Goal: Task Accomplishment & Management: Manage account settings

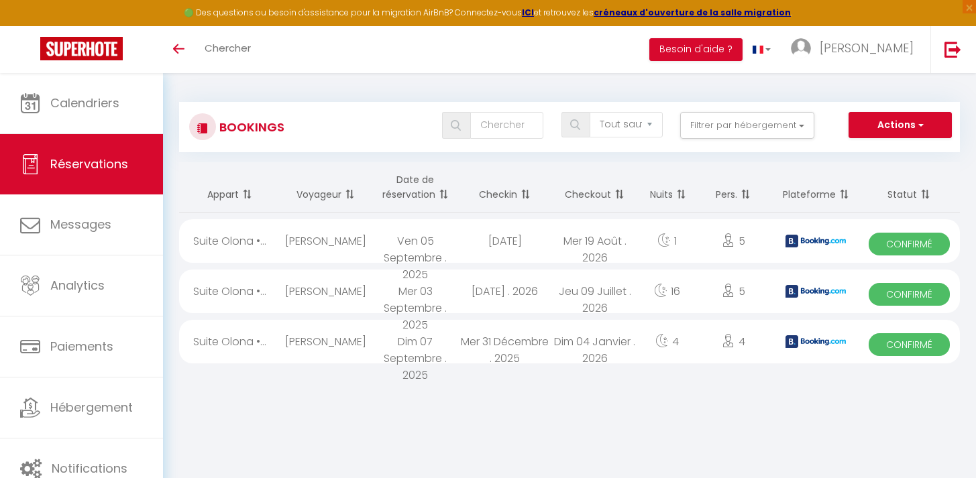
select select "not_cancelled"
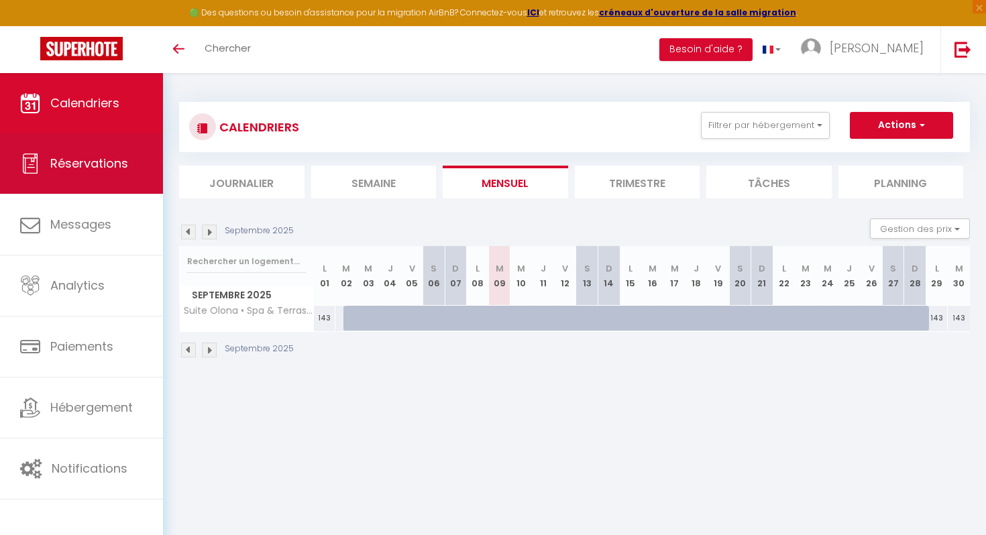
click at [119, 168] on span "Réservations" at bounding box center [89, 163] width 78 height 17
select select "not_cancelled"
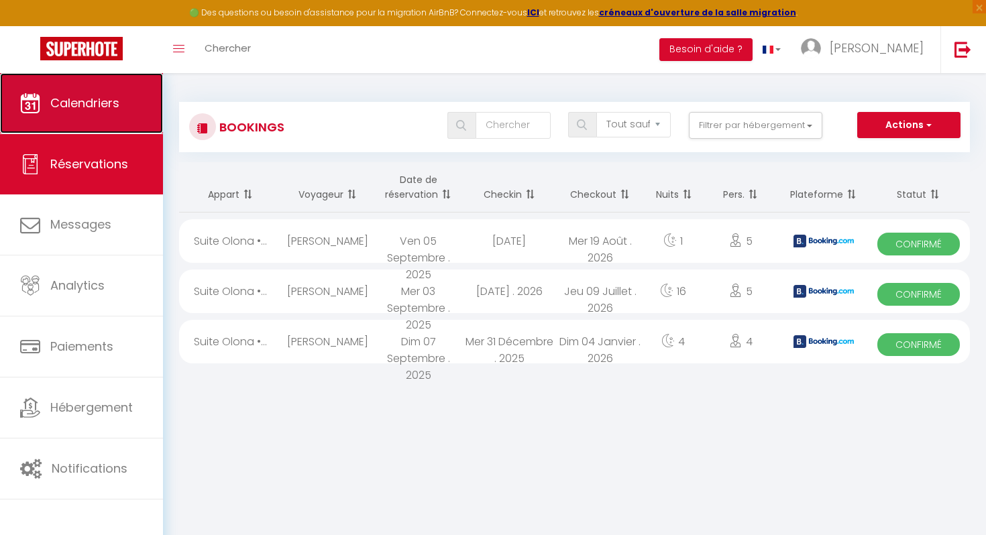
click at [70, 102] on span "Calendriers" at bounding box center [84, 103] width 69 height 17
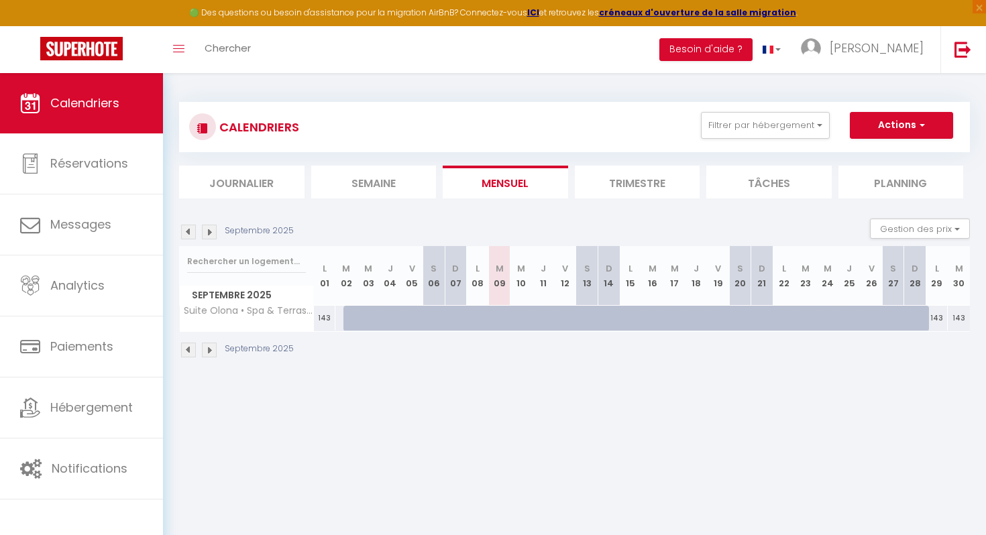
click at [615, 184] on li "Trimestre" at bounding box center [637, 182] width 125 height 33
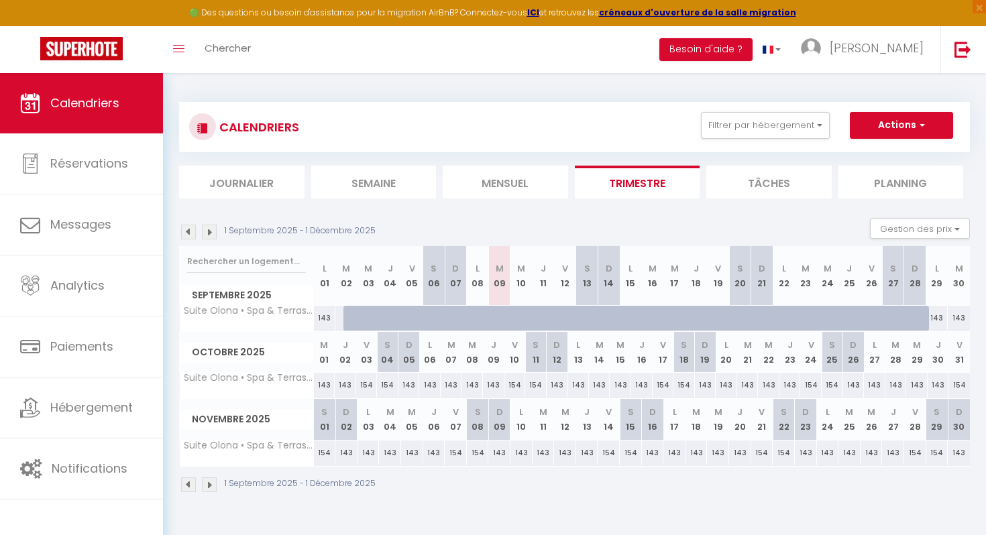
click at [585, 458] on div "143" at bounding box center [587, 453] width 22 height 25
type input "143"
type input "Jeu 13 Novembre 2025"
type input "Ven 14 Novembre 2025"
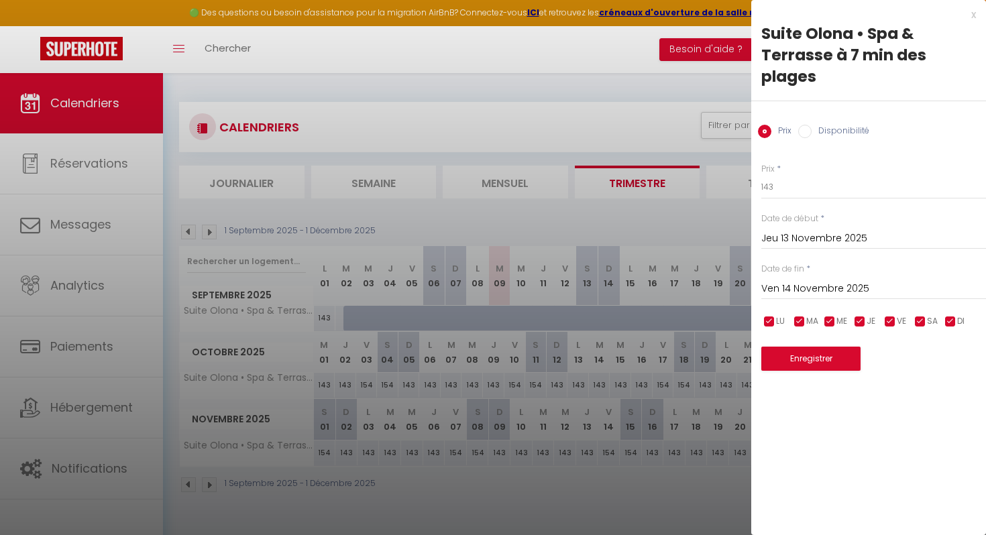
click at [808, 129] on input "Disponibilité" at bounding box center [804, 131] width 13 height 13
radio input "true"
radio input "false"
click at [969, 16] on div "x" at bounding box center [863, 15] width 225 height 16
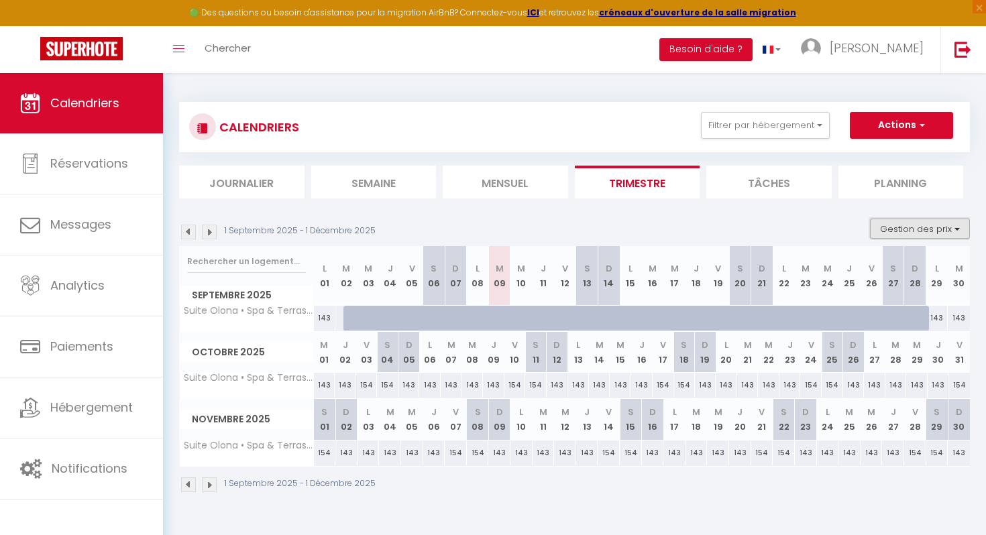
click at [892, 223] on button "Gestion des prix" at bounding box center [920, 229] width 100 height 20
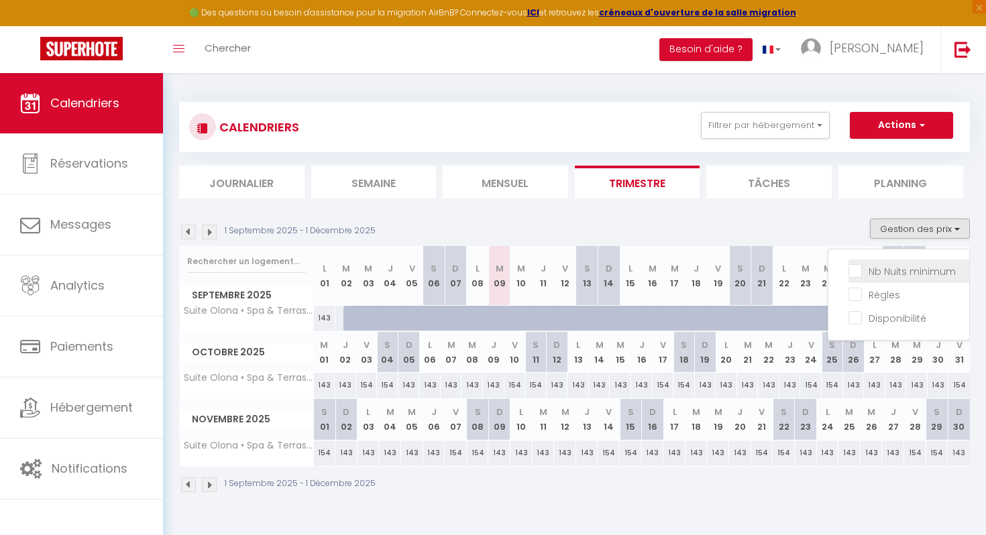
click at [856, 274] on input "Nb Nuits minimum" at bounding box center [908, 270] width 121 height 13
checkbox input "true"
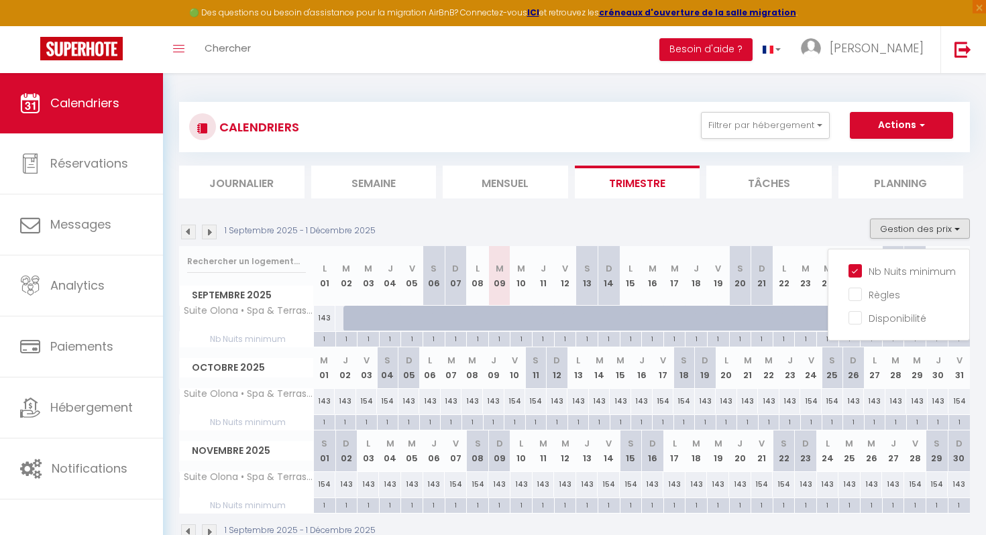
click at [746, 423] on div "1" at bounding box center [747, 421] width 21 height 13
type input "1"
type input "[DATE]"
type input "Mer 22 Octobre 2025"
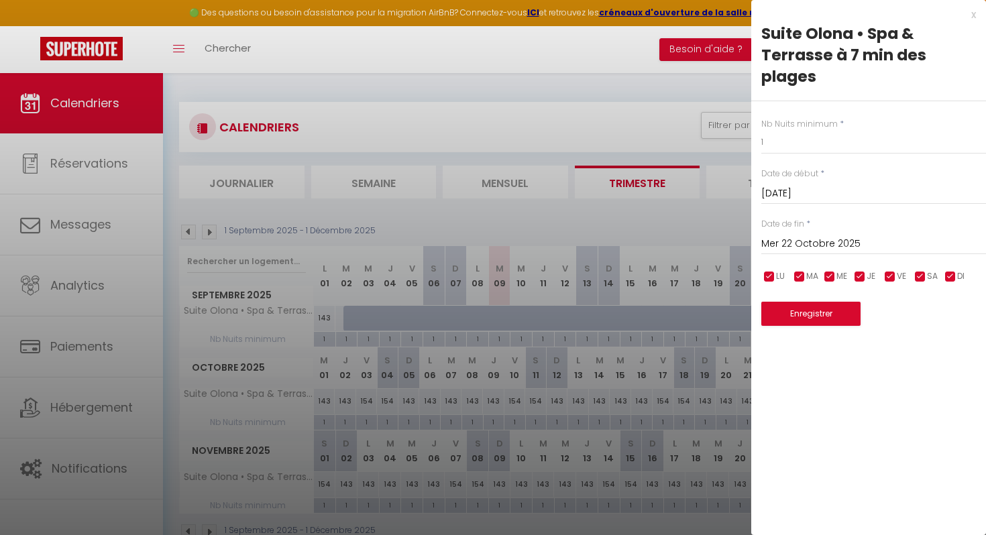
click at [969, 15] on div "x" at bounding box center [863, 15] width 225 height 16
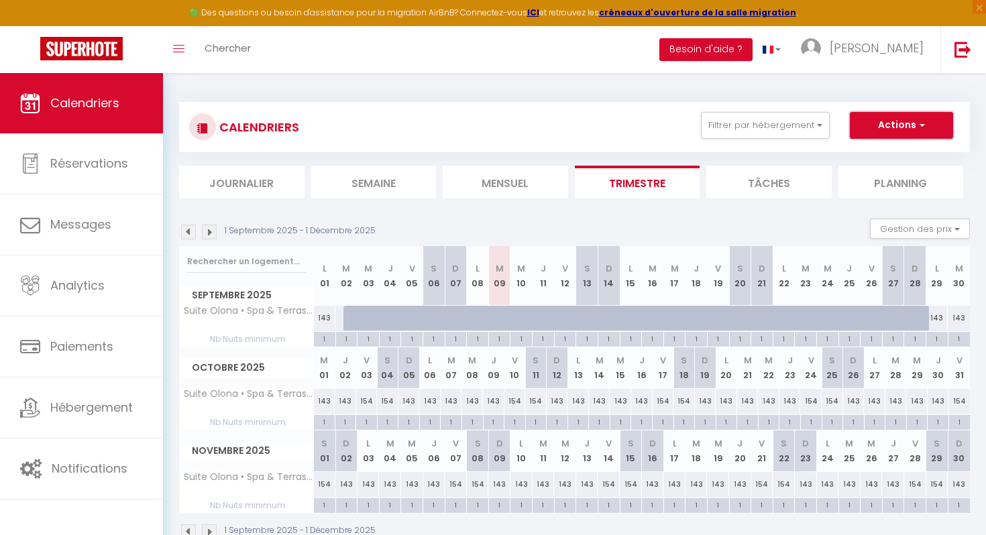
click at [862, 117] on button "Actions" at bounding box center [901, 125] width 103 height 27
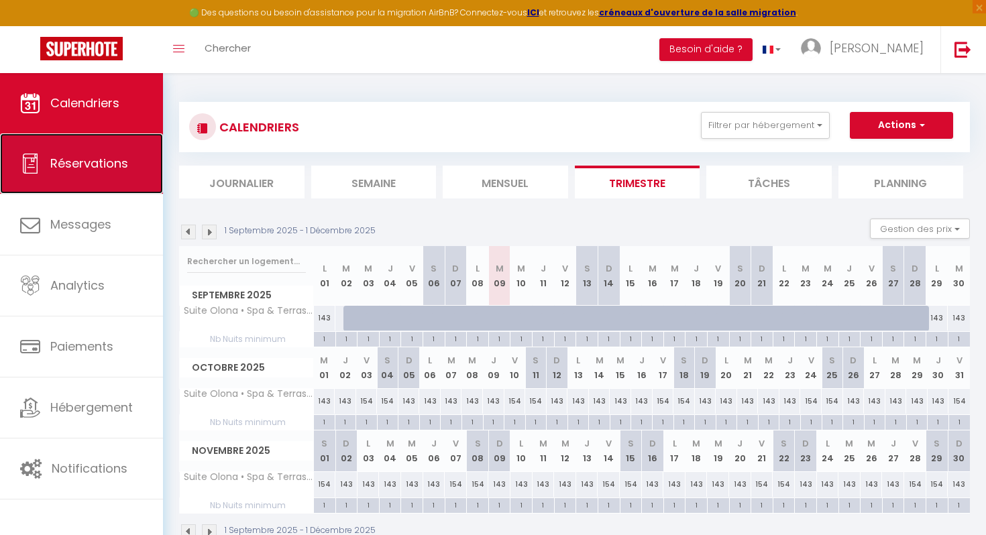
click at [110, 167] on span "Réservations" at bounding box center [89, 163] width 78 height 17
select select "not_cancelled"
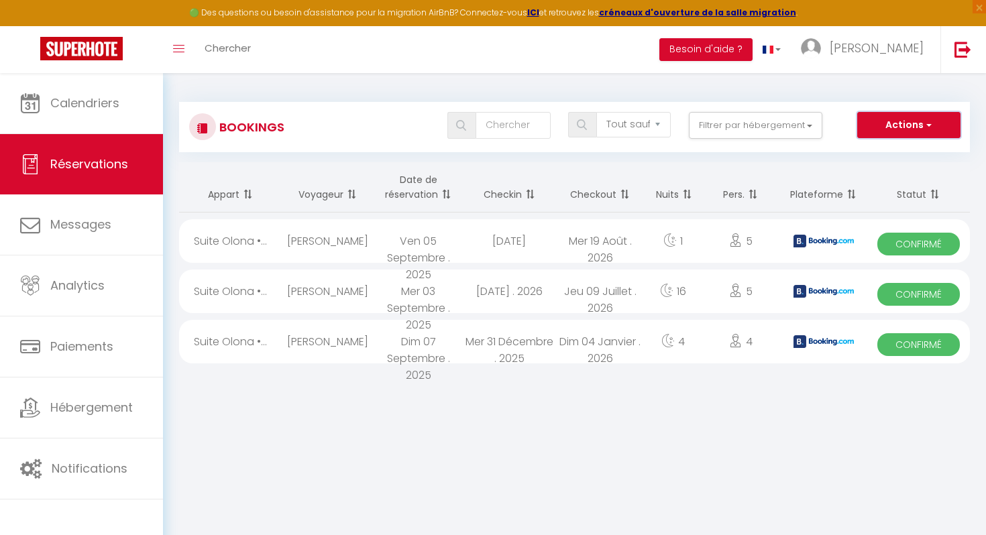
click at [879, 129] on button "Actions" at bounding box center [908, 125] width 103 height 27
click at [879, 119] on button "Actions" at bounding box center [908, 125] width 103 height 27
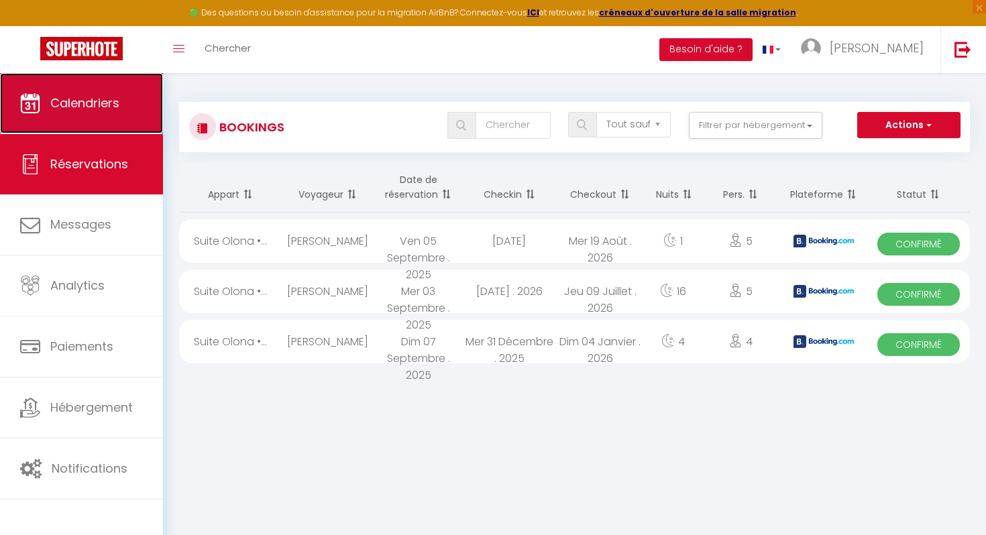
click at [86, 111] on link "Calendriers" at bounding box center [81, 103] width 163 height 60
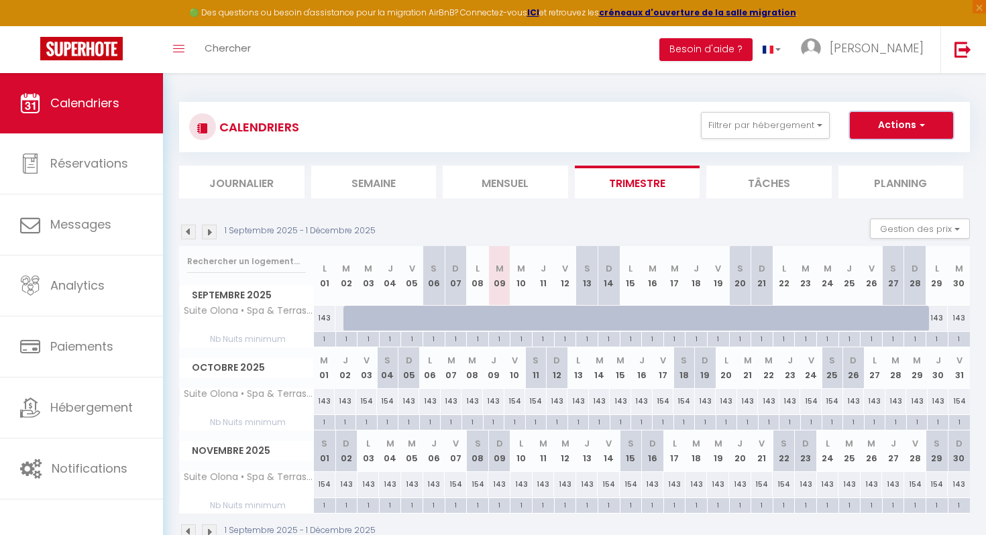
click at [892, 127] on button "Actions" at bounding box center [901, 125] width 103 height 27
click at [430, 87] on div "CALENDRIERS Filtrer par hébergement Tous Suite Olona • Spa & Terrasse à 7 min d…" at bounding box center [574, 321] width 823 height 496
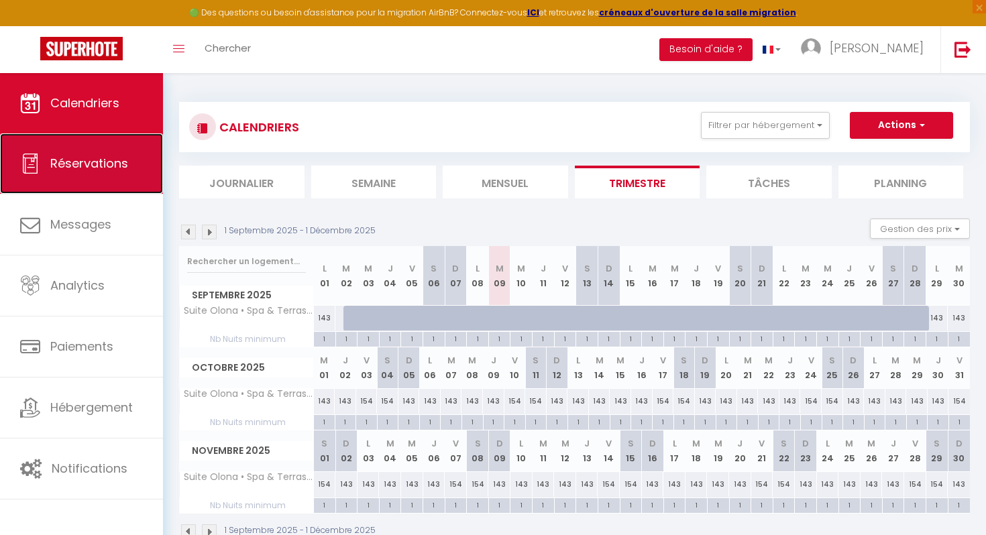
click at [63, 178] on link "Réservations" at bounding box center [81, 163] width 163 height 60
select select "not_cancelled"
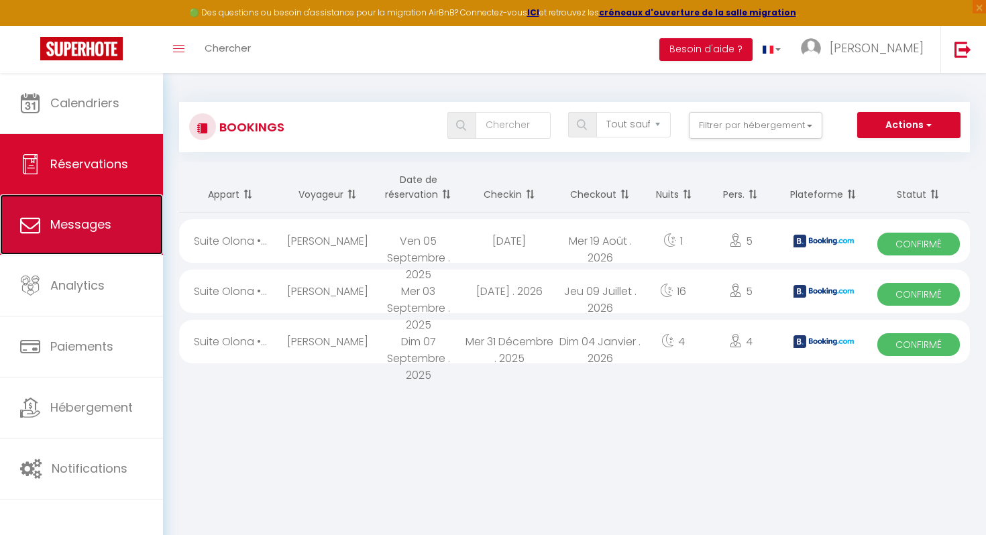
click at [78, 235] on link "Messages" at bounding box center [81, 224] width 163 height 60
select select "message"
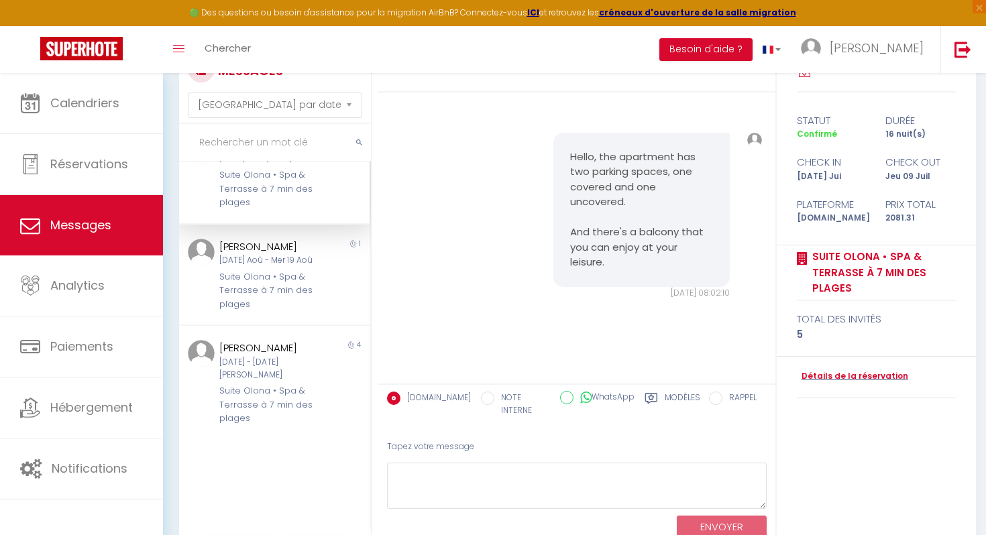
scroll to position [95, 0]
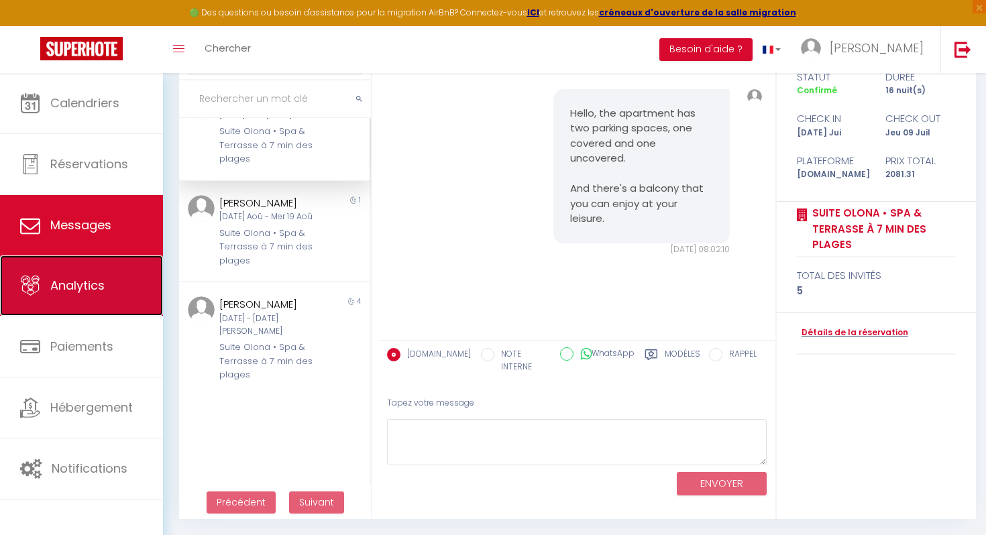
click at [76, 280] on span "Analytics" at bounding box center [77, 285] width 54 height 17
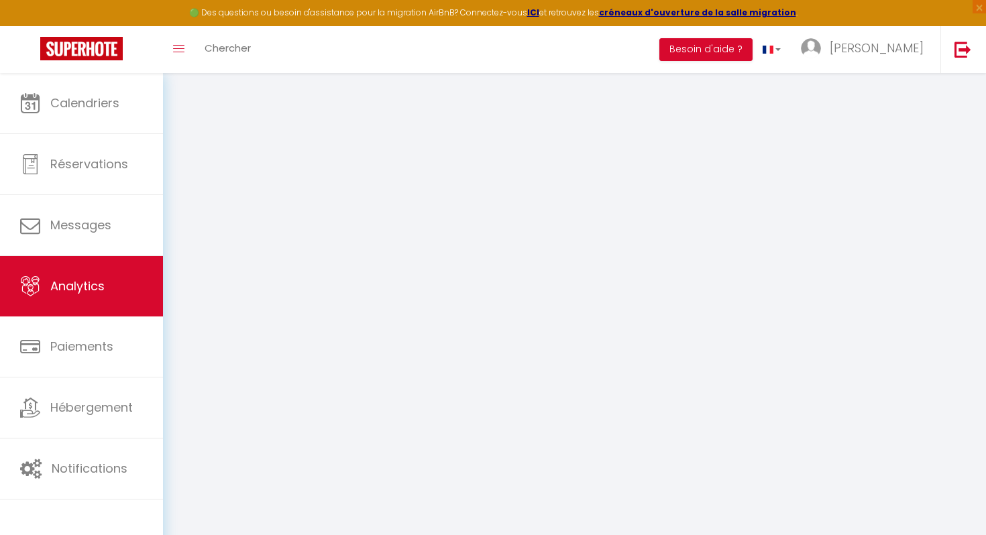
select select "2025"
select select "9"
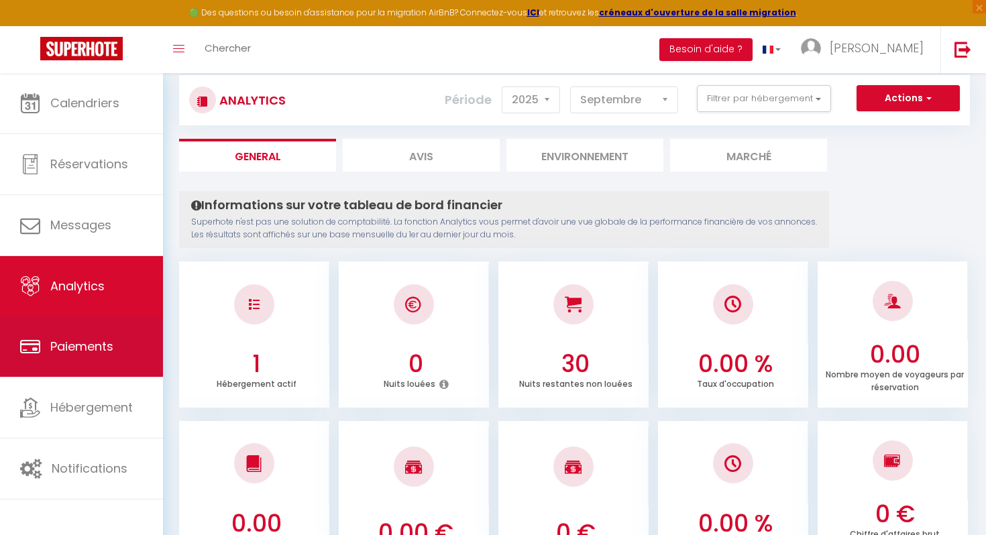
scroll to position [50, 0]
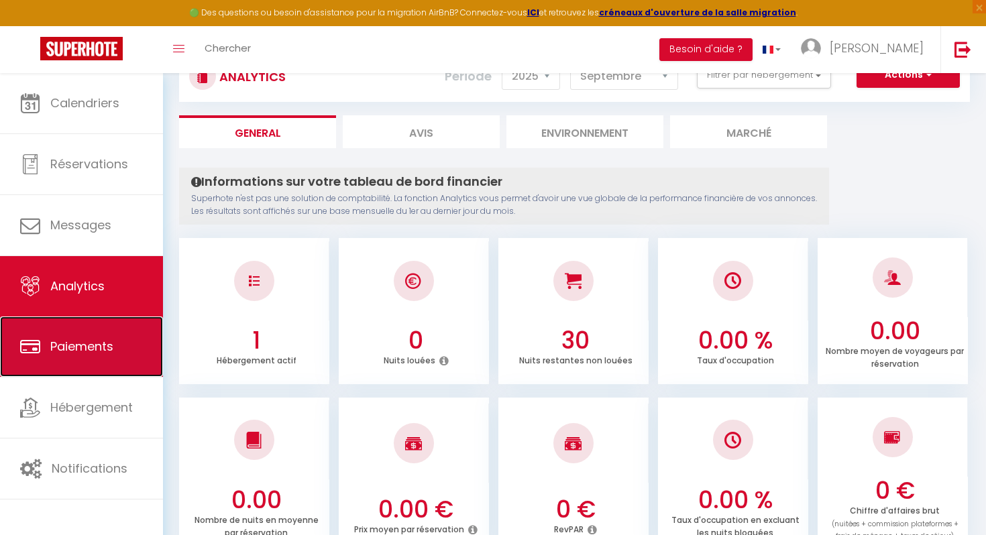
click at [84, 343] on span "Paiements" at bounding box center [81, 346] width 63 height 17
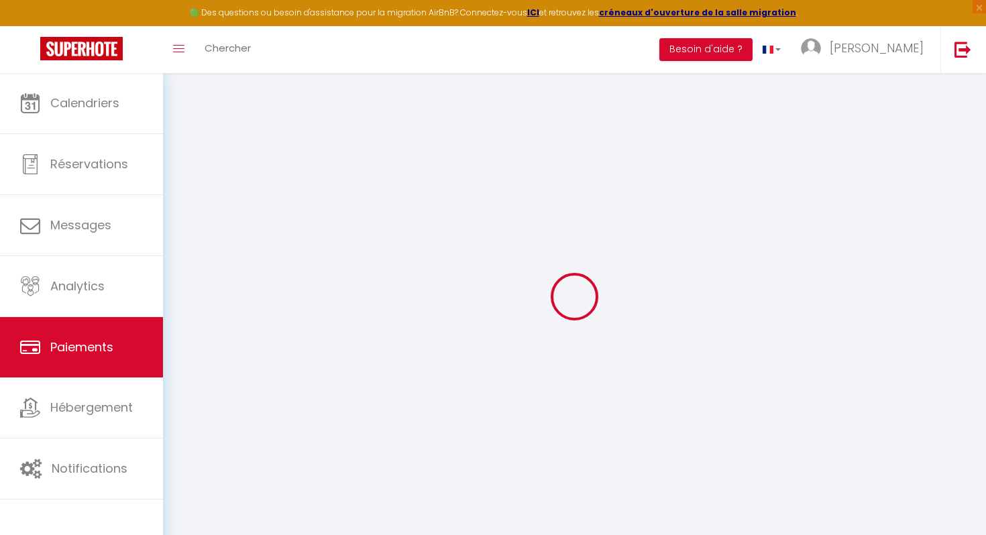
select select "2"
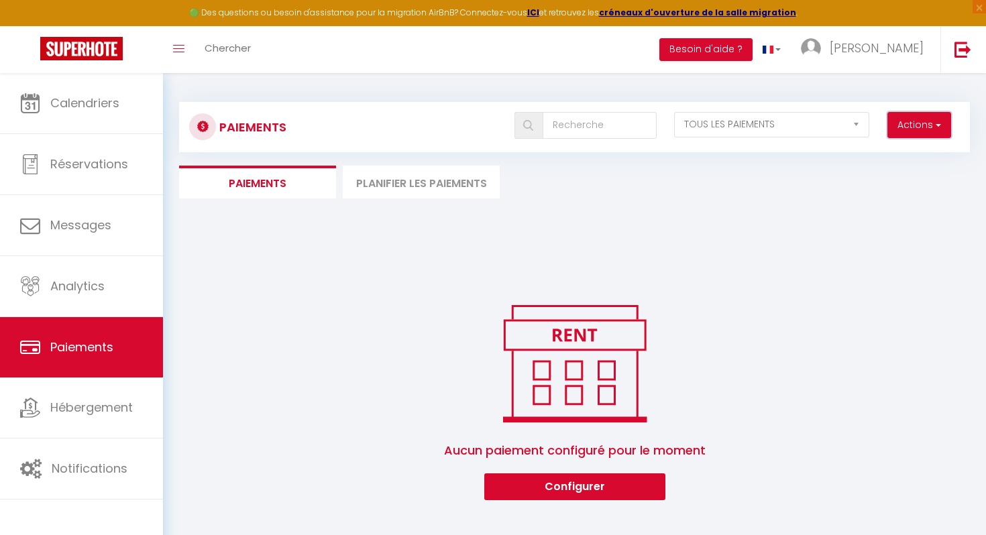
click at [918, 126] on button "Actions" at bounding box center [919, 125] width 64 height 27
click at [914, 121] on button "Actions" at bounding box center [919, 125] width 64 height 27
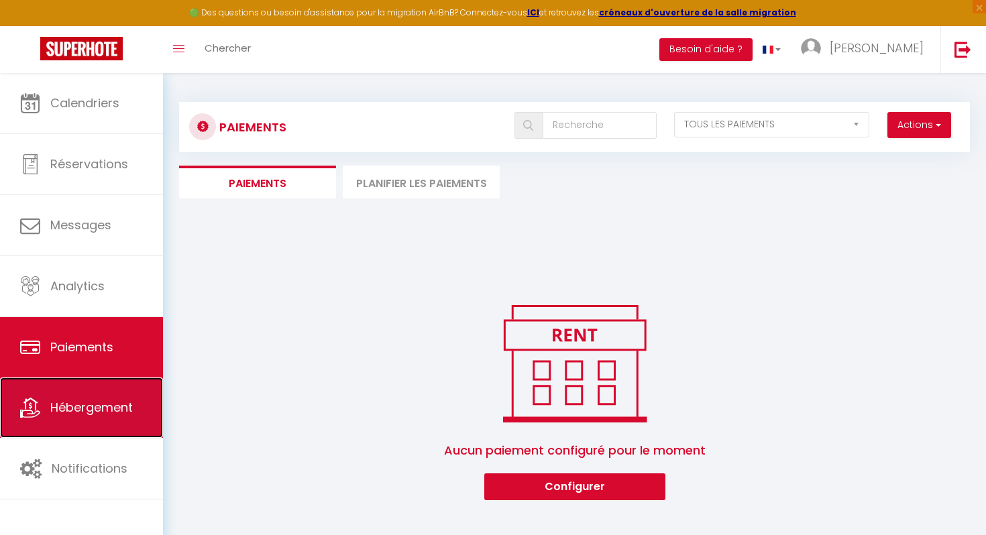
click at [95, 400] on span "Hébergement" at bounding box center [91, 407] width 82 height 17
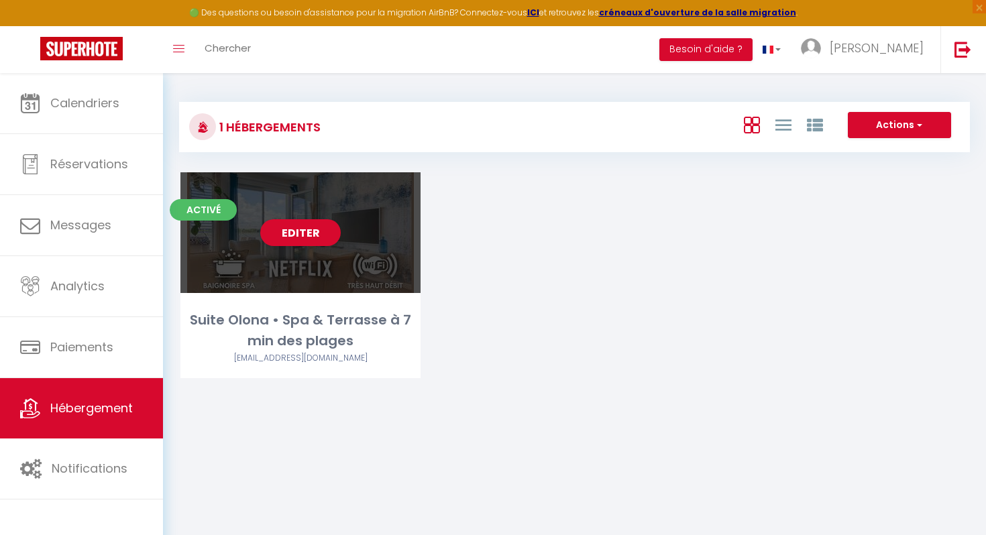
click at [240, 280] on div "Editer" at bounding box center [300, 232] width 240 height 121
select select "3"
select select "2"
select select "1"
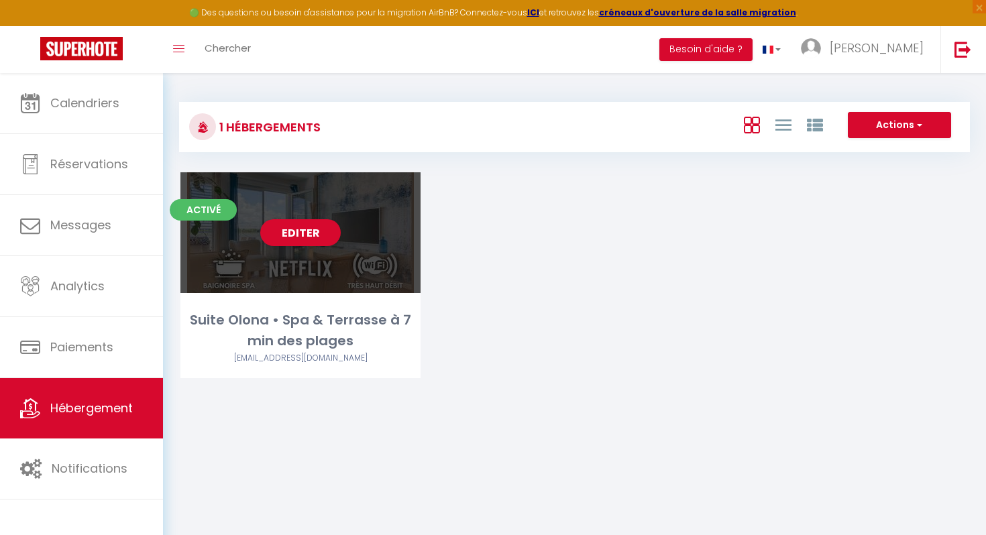
select select "28"
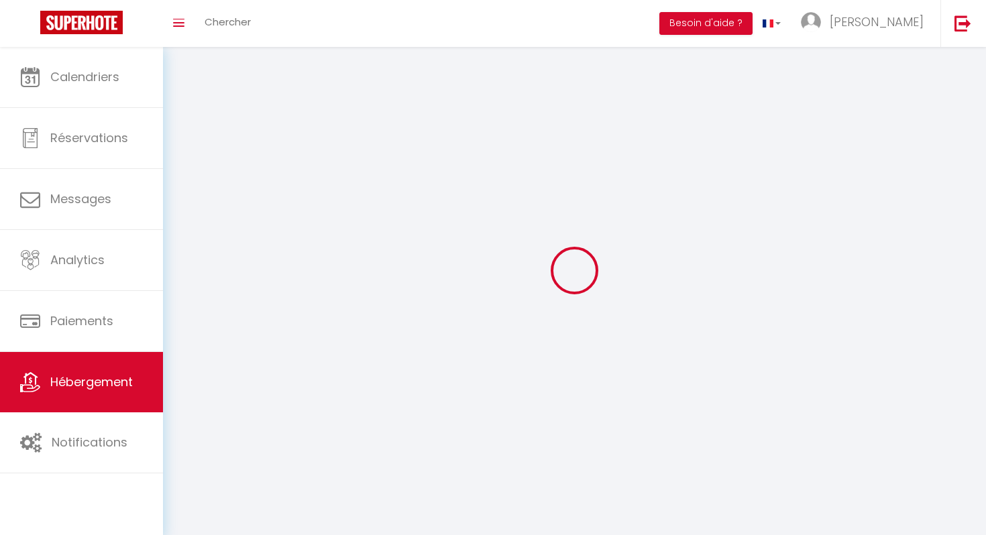
select select
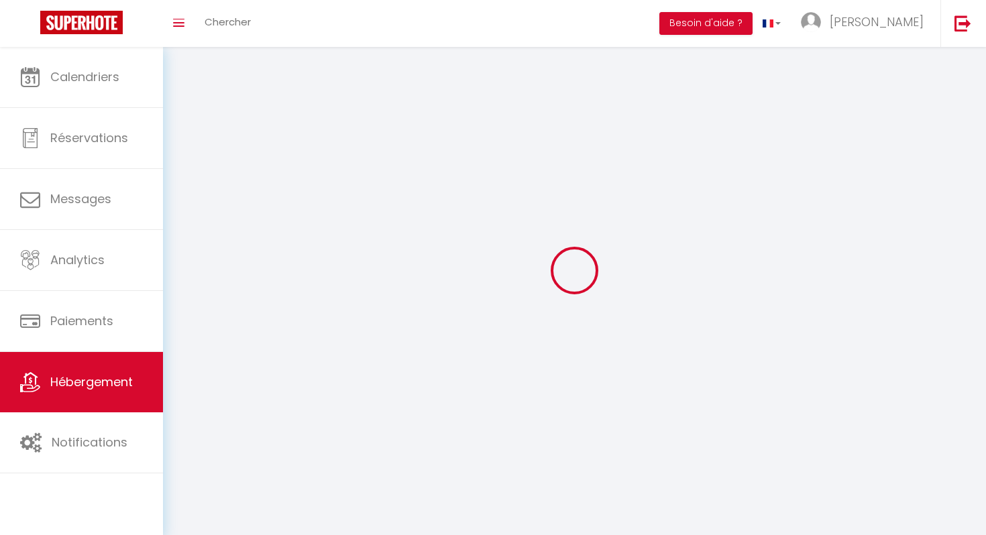
select select
checkbox input "false"
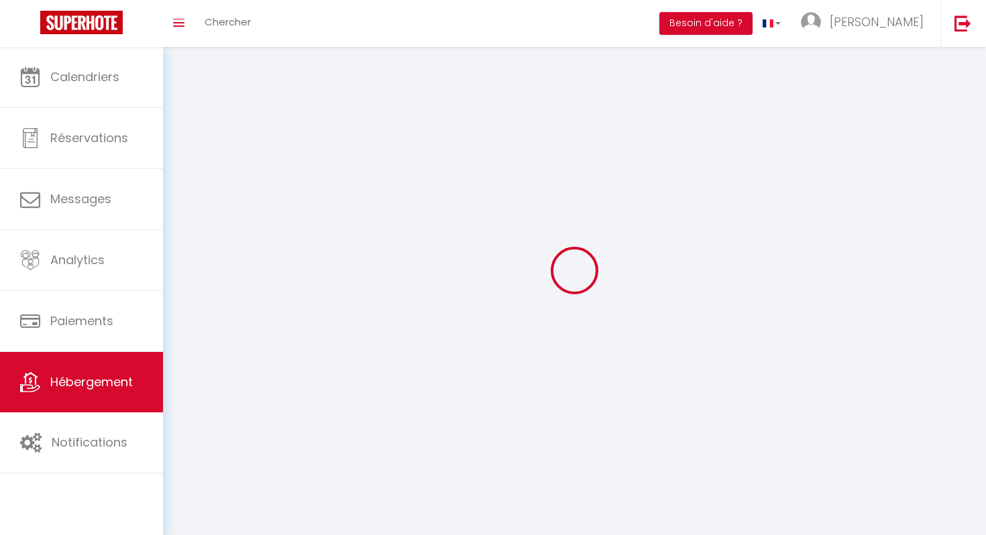
select select
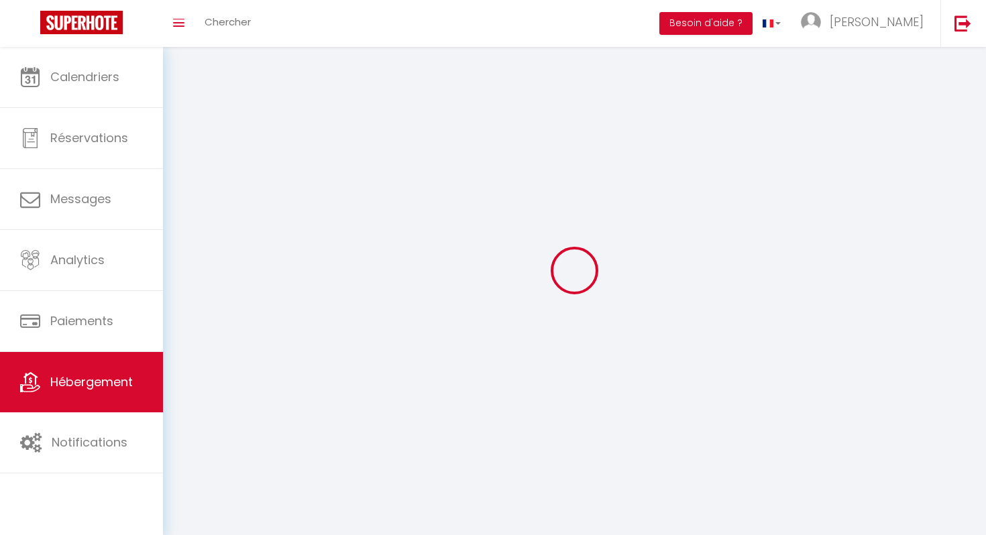
select select
checkbox input "false"
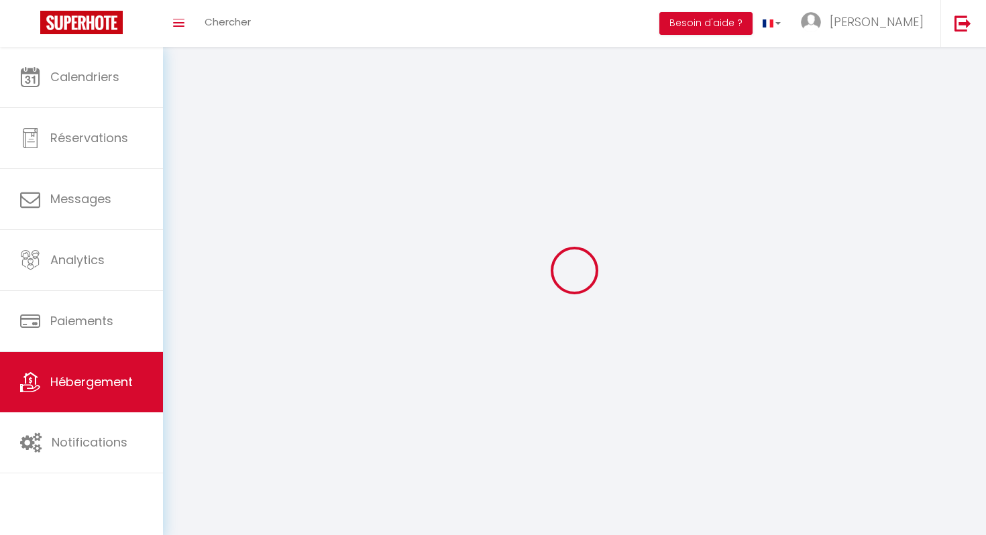
checkbox input "false"
select select
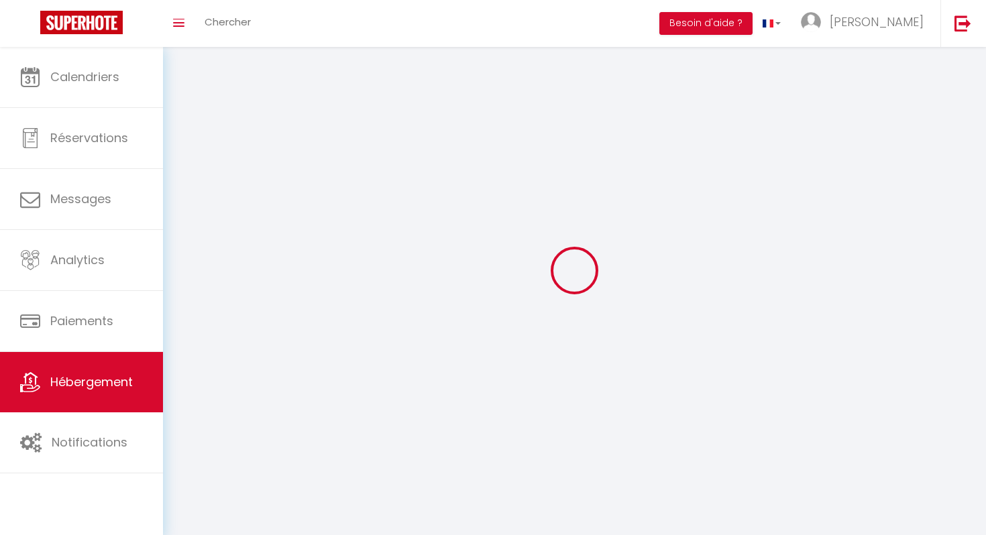
select select
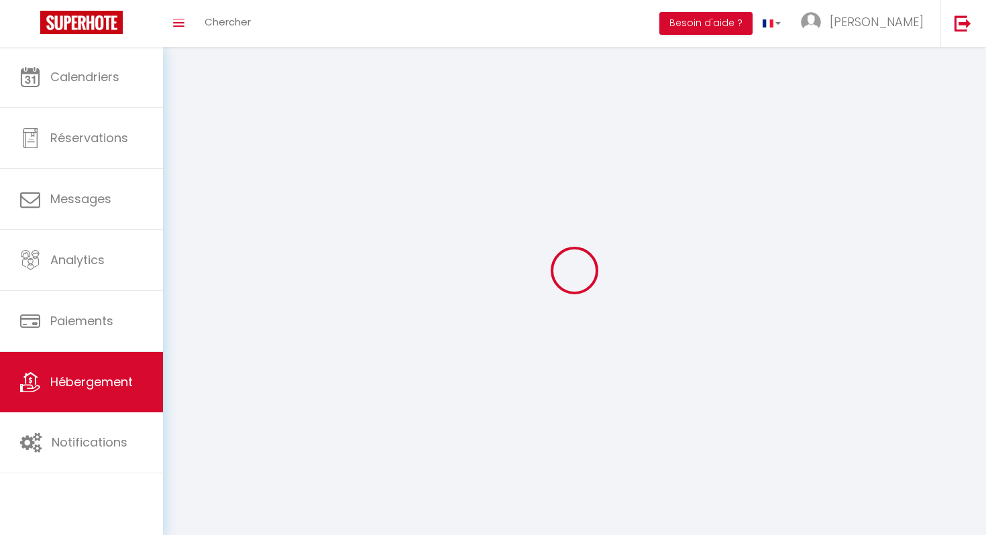
checkbox input "false"
select select
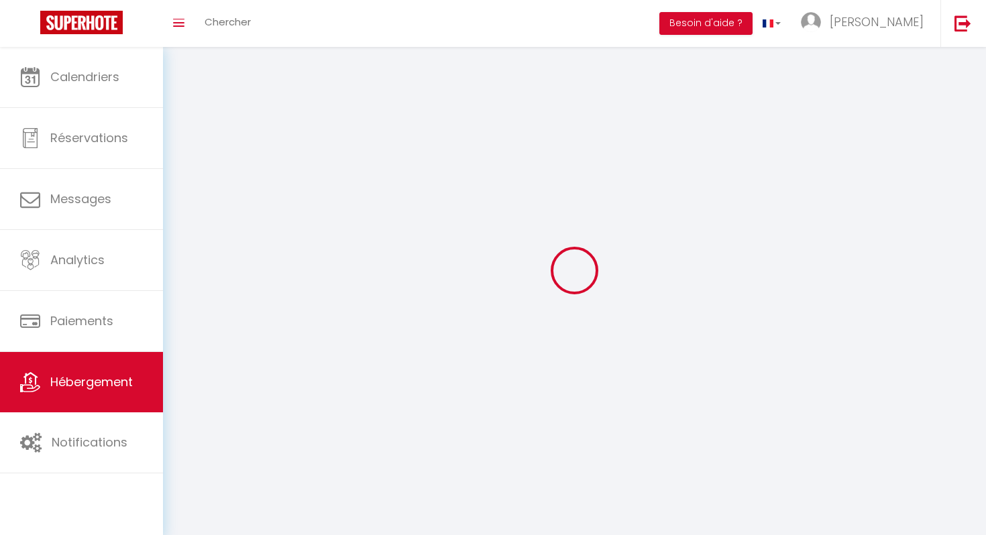
select select
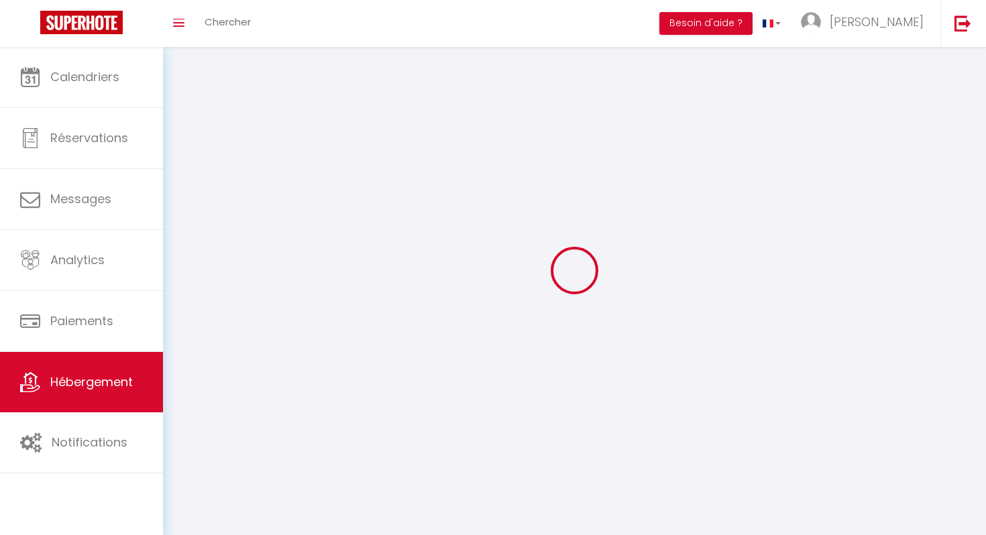
select select
checkbox input "false"
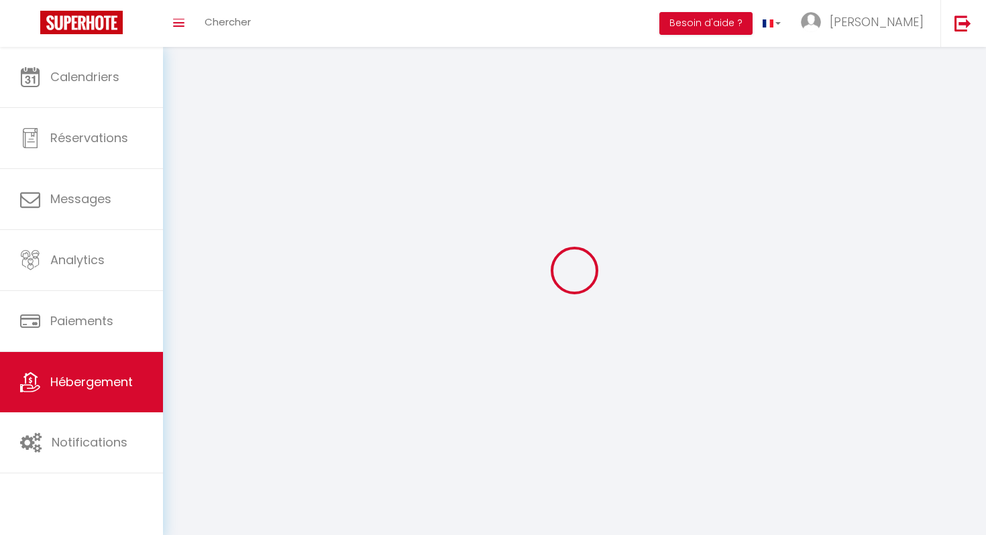
checkbox input "false"
select select
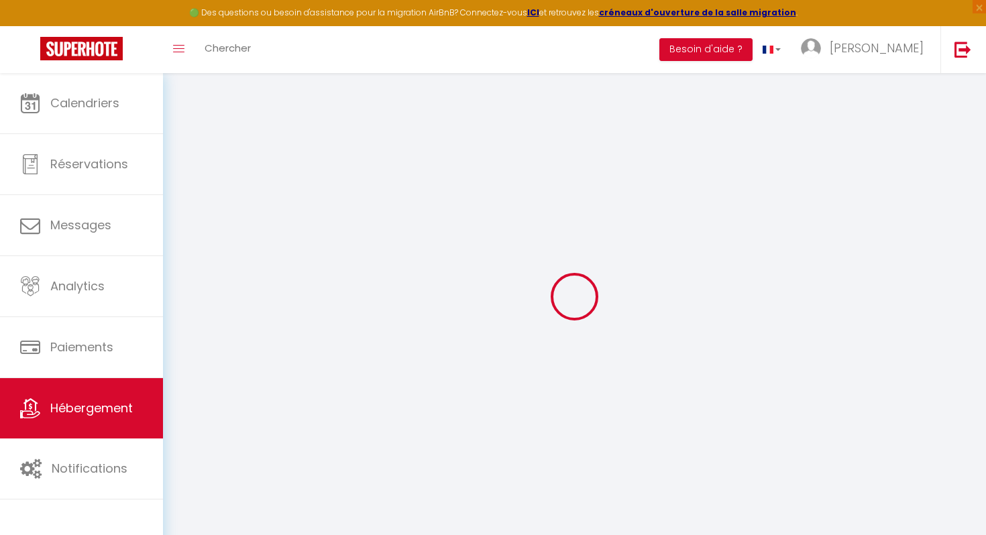
type input "Suite Olona • Spa & Terrasse à 7 min des plages"
select select "6"
select select "2"
type input "143"
select select
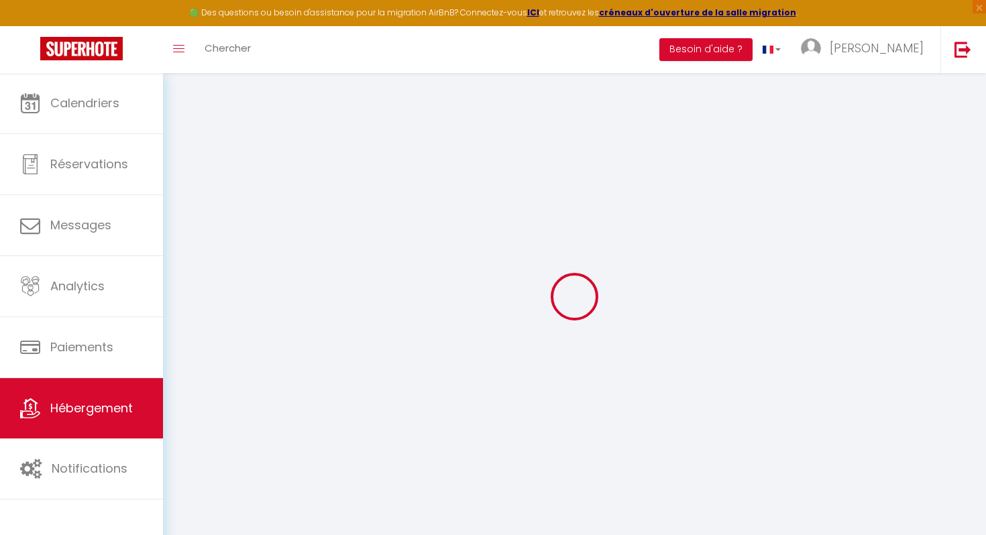
select select
type input "[STREET_ADDRESS][PERSON_NAME]"
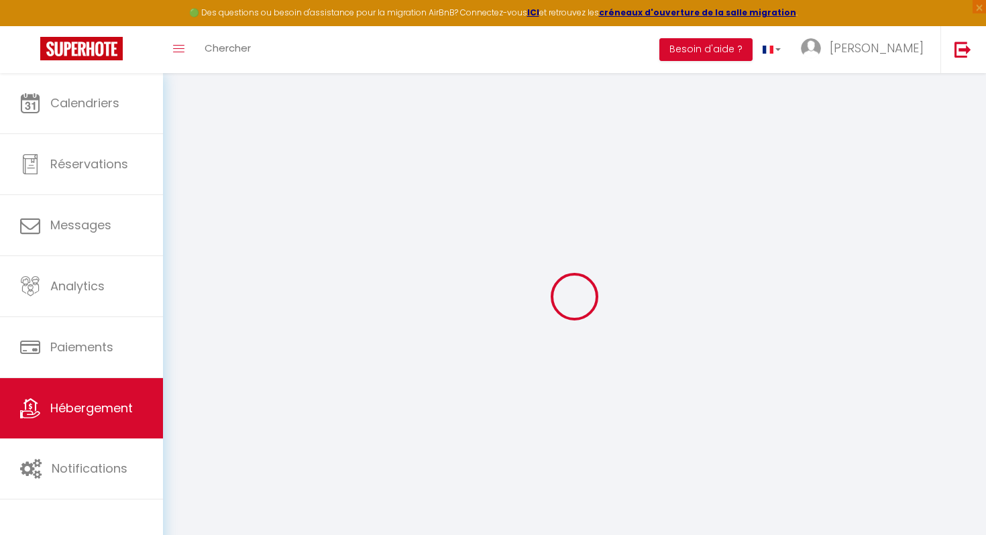
type input "85340"
type input "Les Sables-d'Olonne"
type input "[EMAIL_ADDRESS][DOMAIN_NAME]"
select select
checkbox input "false"
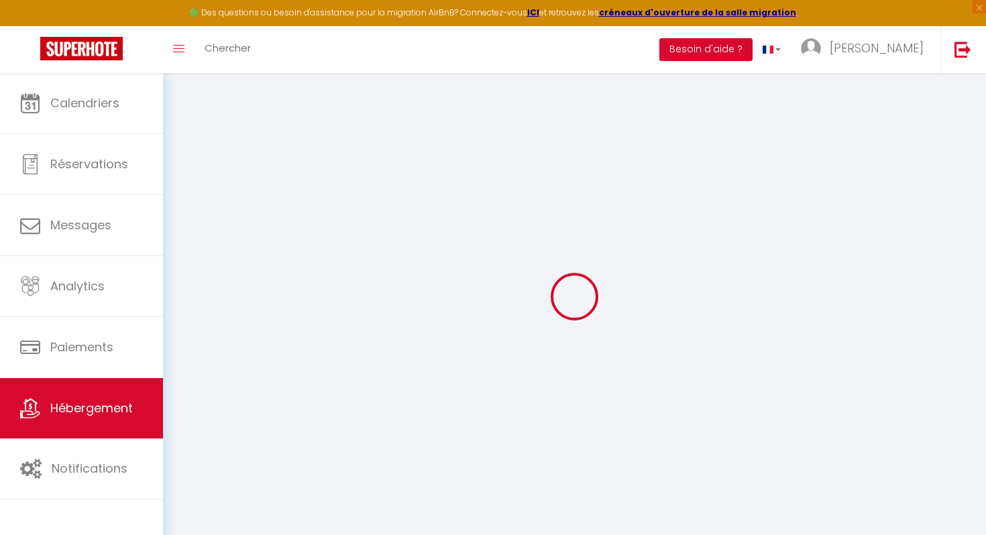
checkbox input "false"
select select
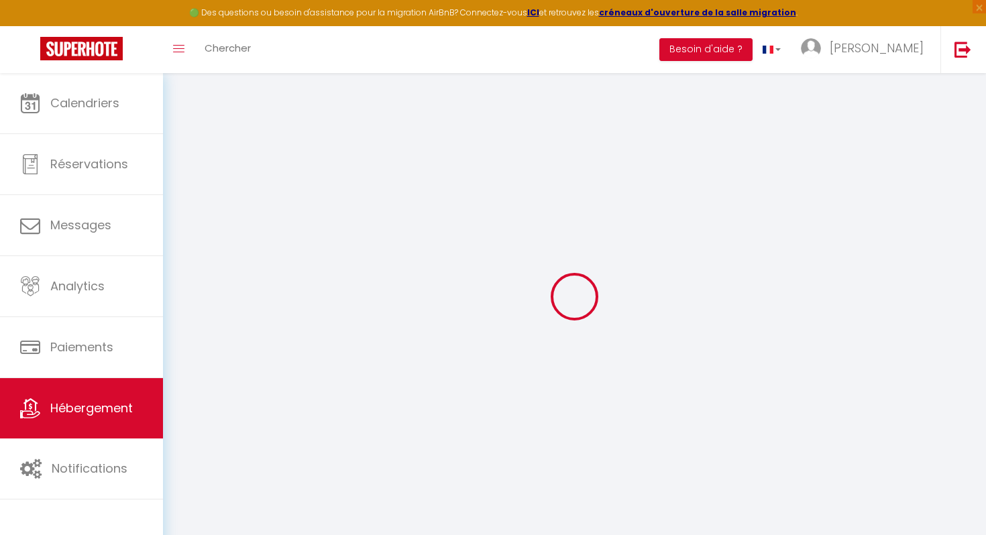
type input "0"
select select
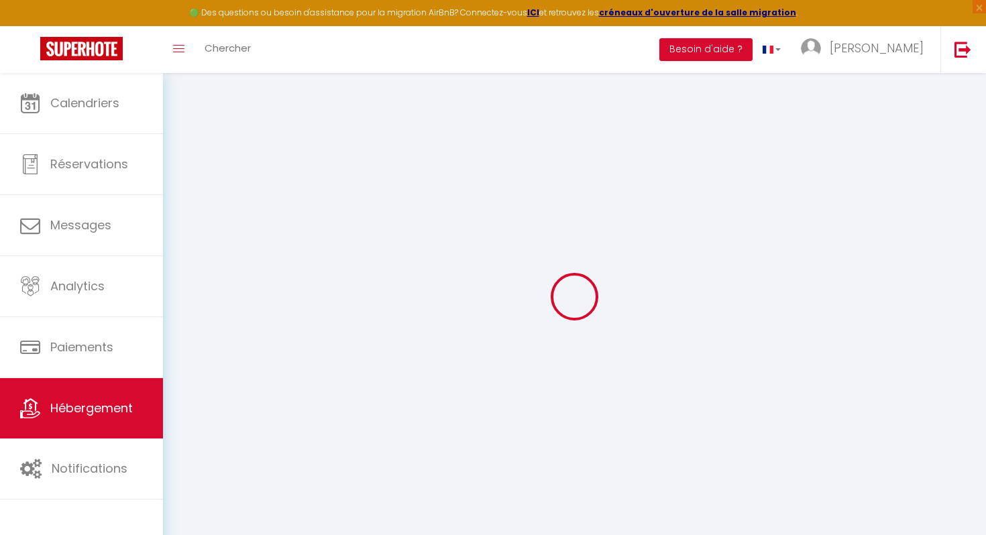
select select
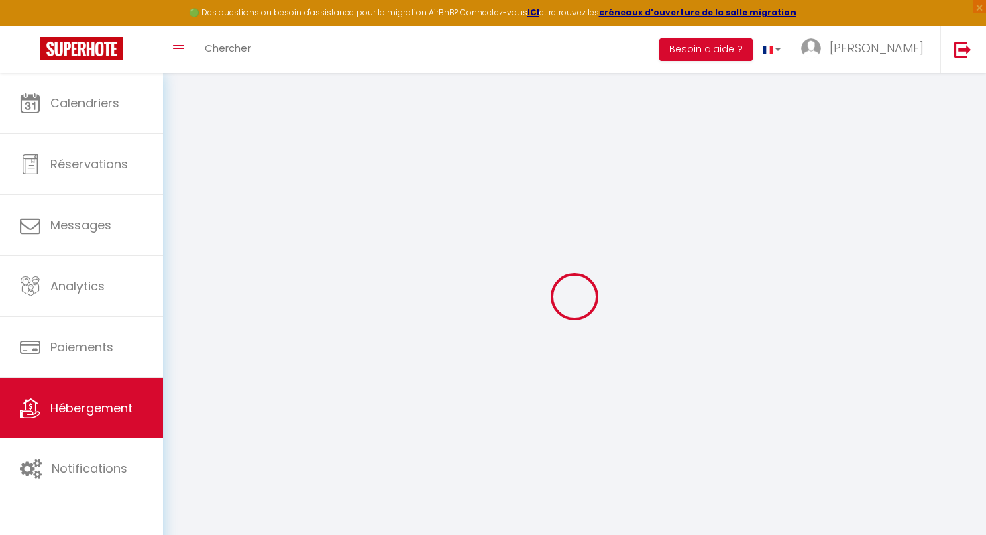
checkbox input "false"
select select
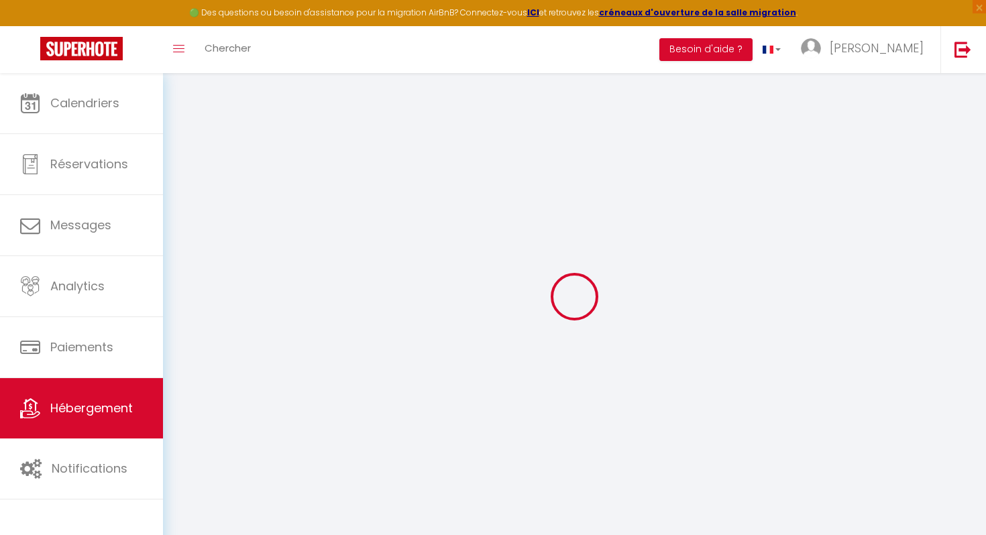
select select
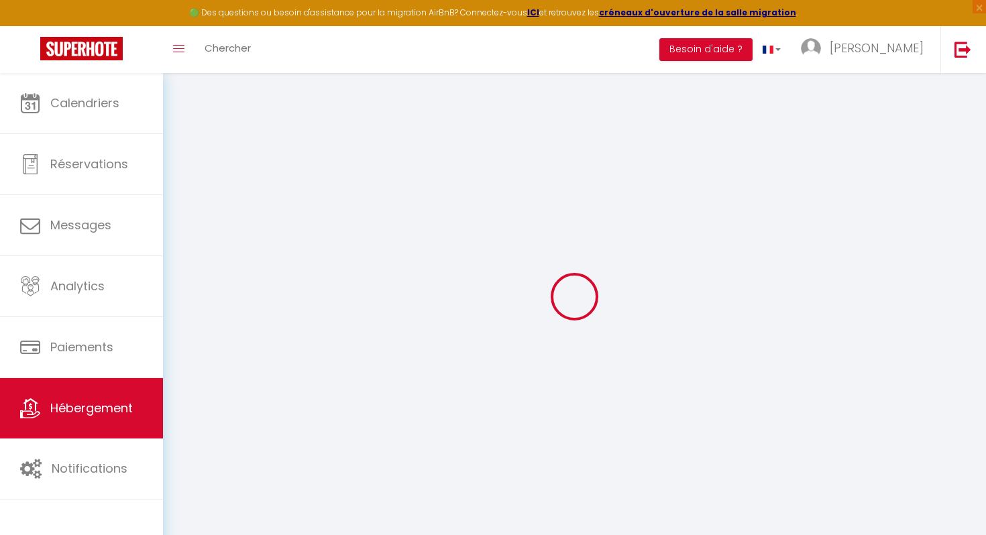
checkbox input "false"
select select
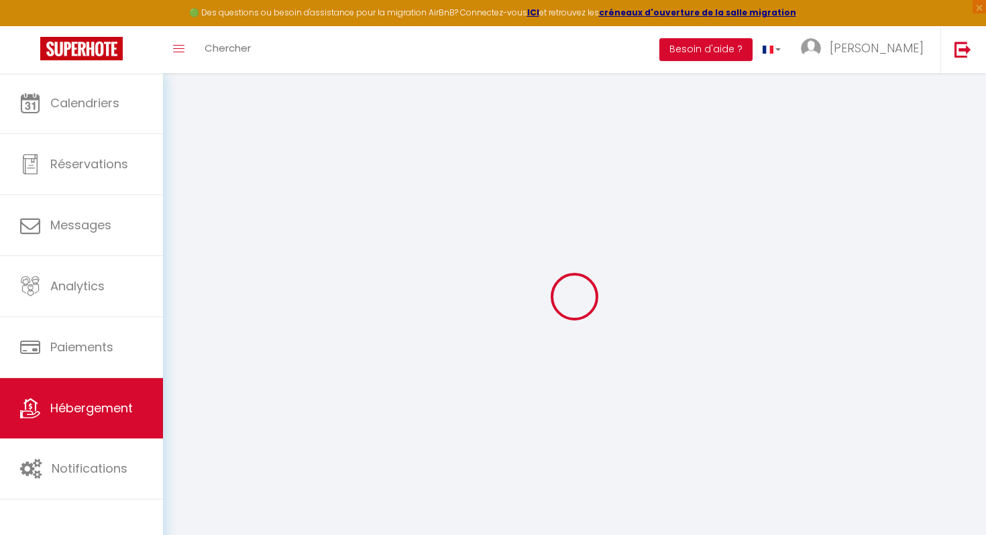
select select
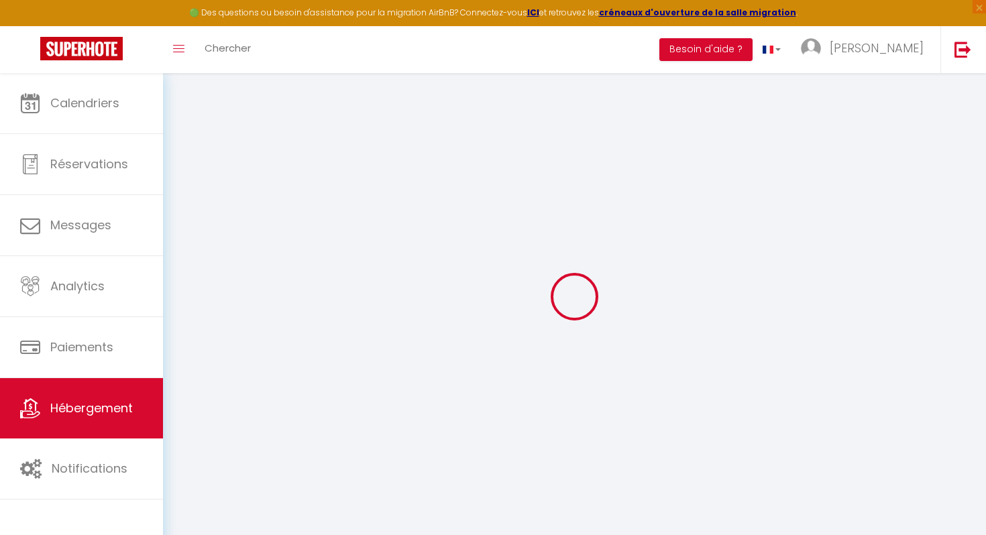
checkbox input "false"
select select
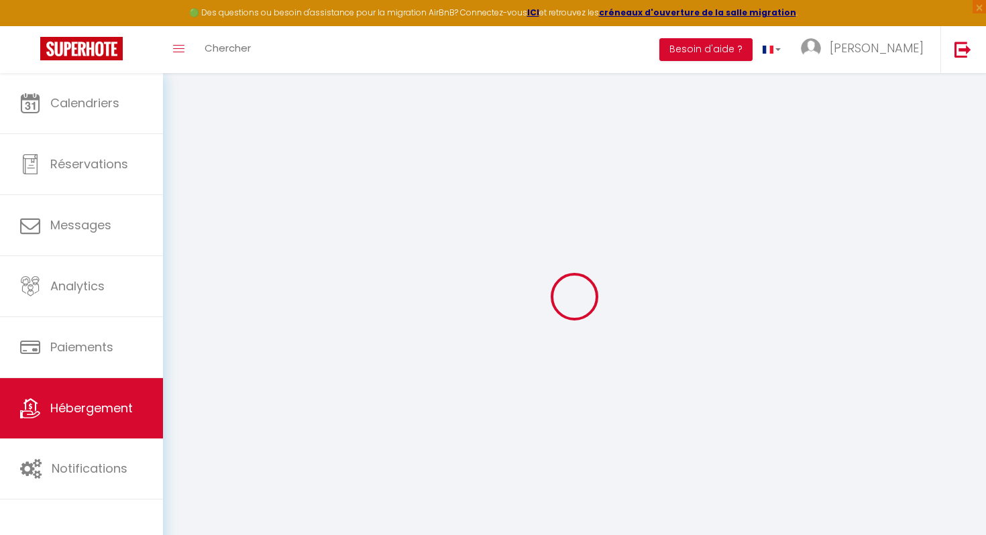
checkbox input "false"
select select "15:00"
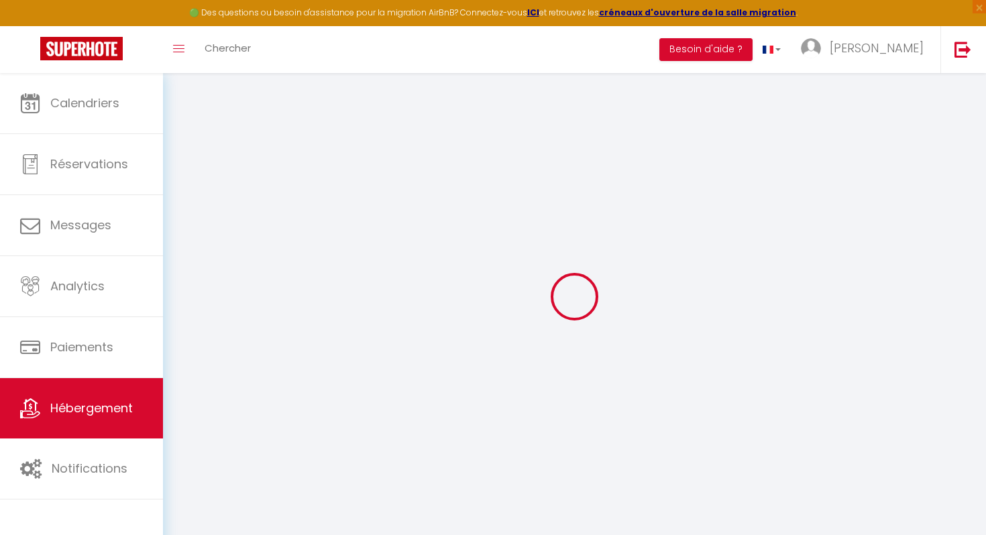
select select "23:45"
select select "12:00"
select select "30"
select select "120"
select select
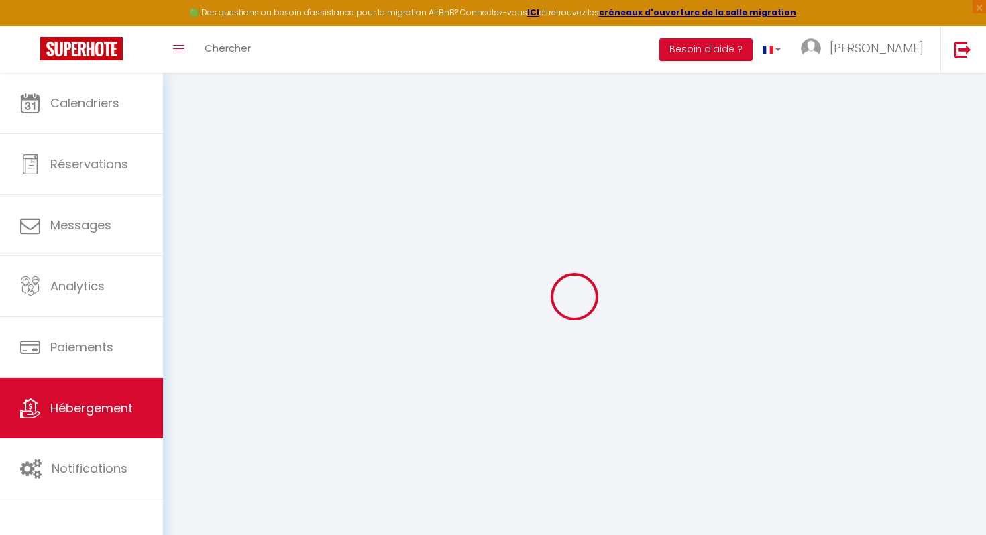
checkbox input "false"
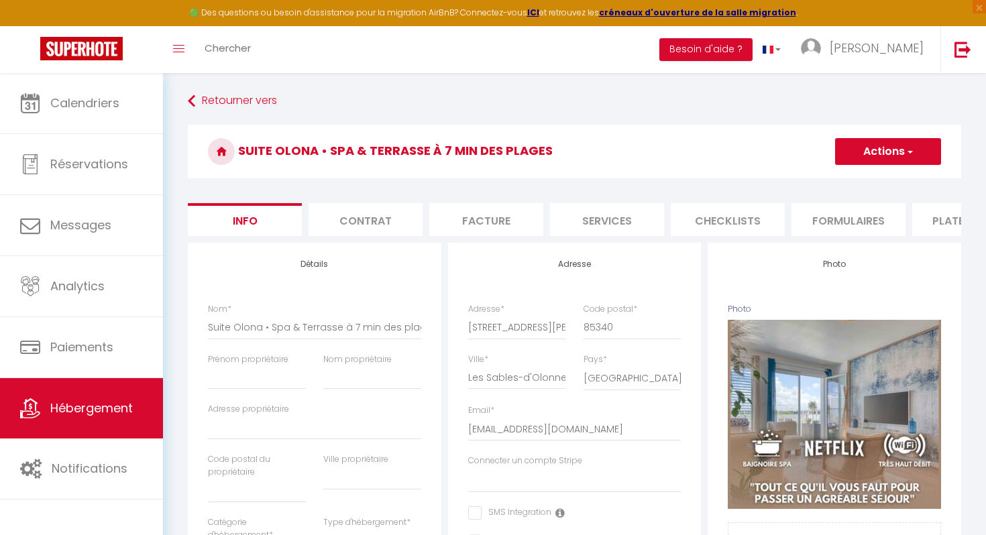
select select
checkbox input "false"
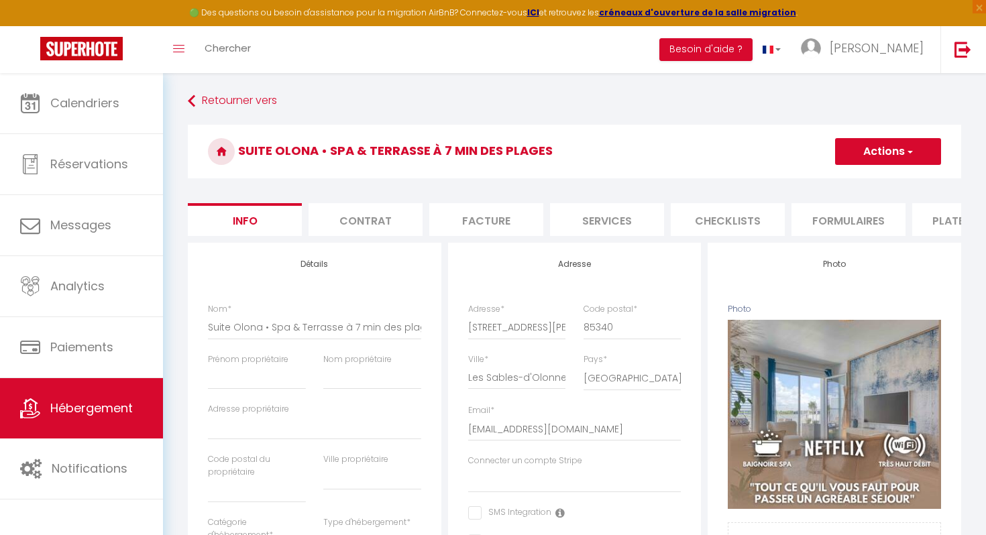
click at [835, 148] on button "Actions" at bounding box center [888, 151] width 106 height 27
click at [252, 329] on input "Suite Olona • Spa & Terrasse à 7 min des plages" at bounding box center [314, 327] width 213 height 24
type input "Suite Olonna • Spa & Terrasse à 7 min des plages"
select select
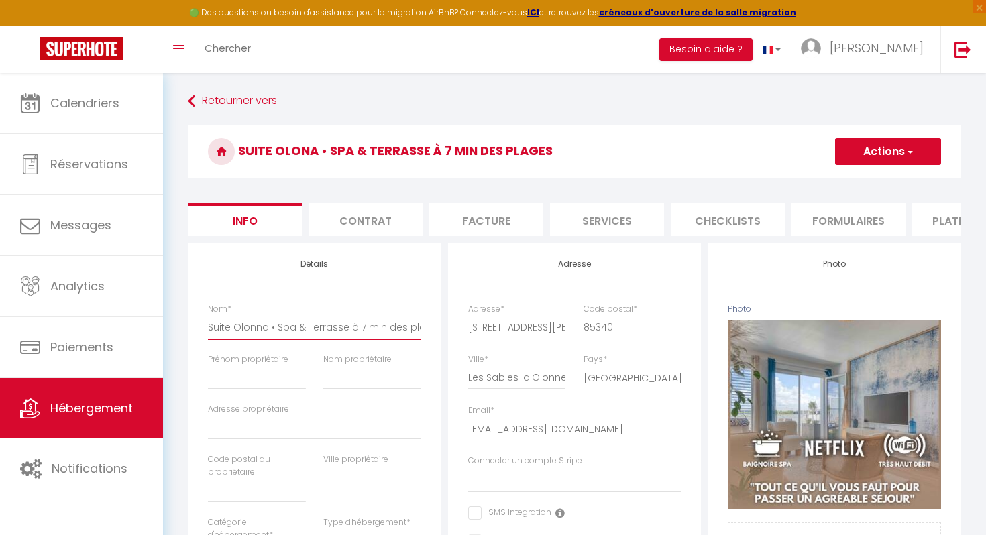
checkbox input "false"
type input "Suite Olonna • Spa & Terrasse à 7 min des plages"
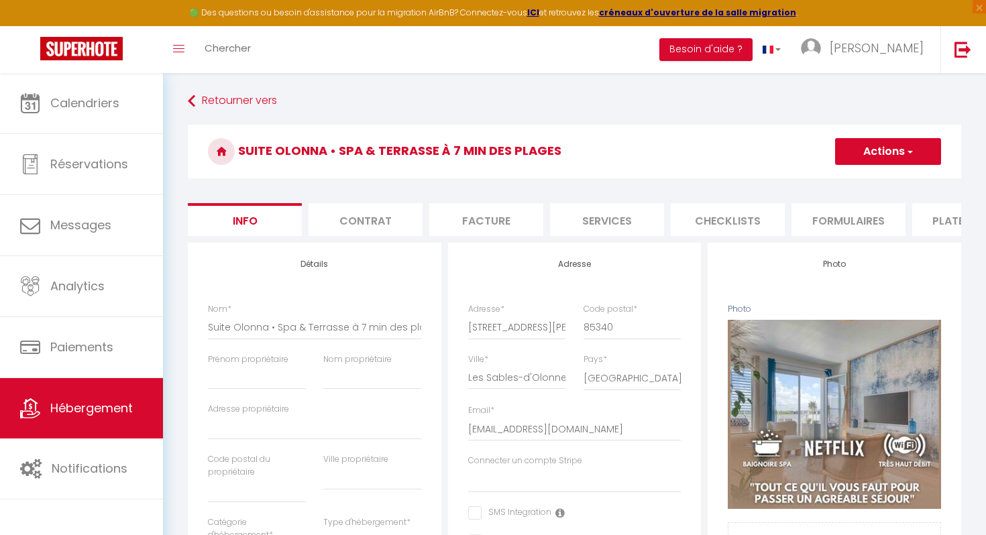
click at [896, 143] on button "Actions" at bounding box center [888, 151] width 106 height 27
click at [852, 178] on input "Enregistrer" at bounding box center [835, 180] width 50 height 13
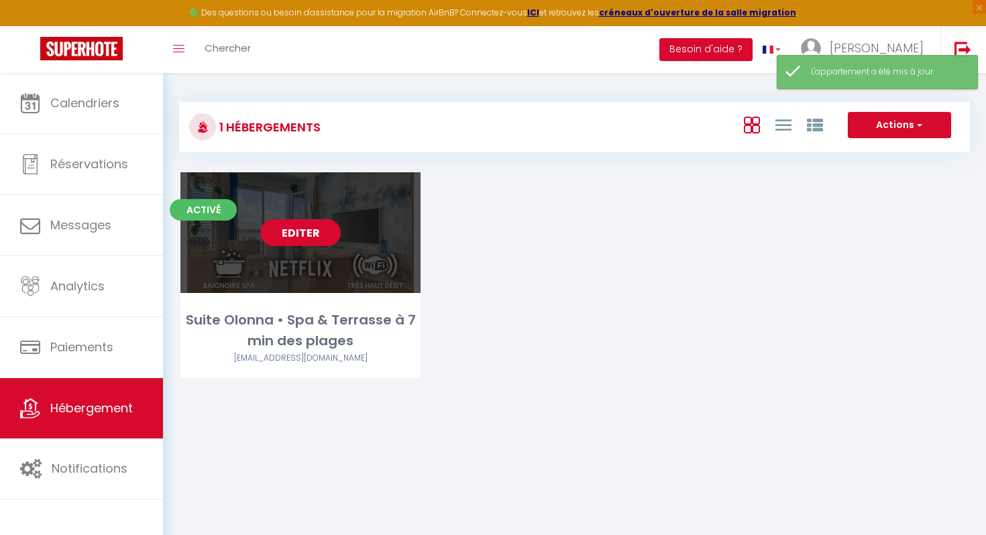
click at [313, 245] on link "Editer" at bounding box center [300, 232] width 80 height 27
select select "3"
select select "2"
select select "1"
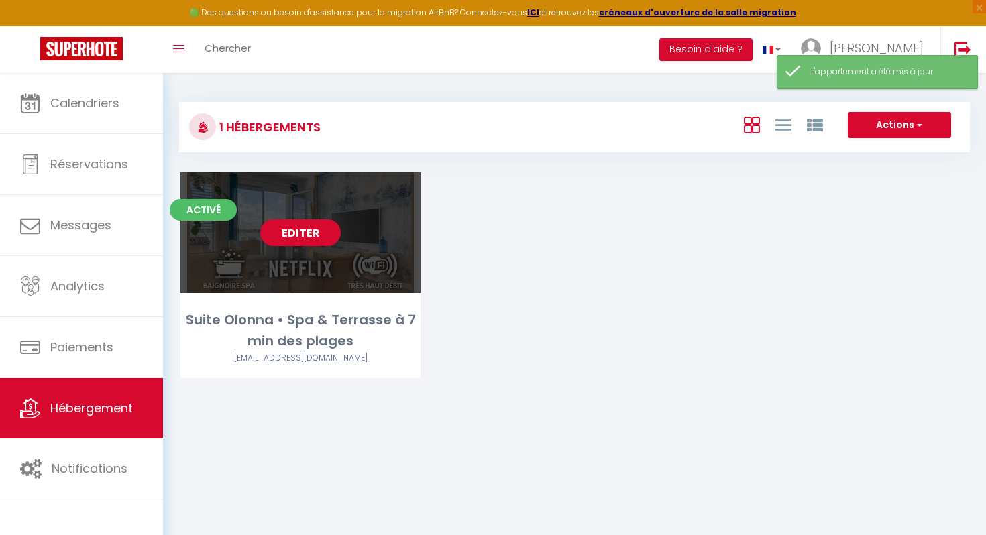
select select "28"
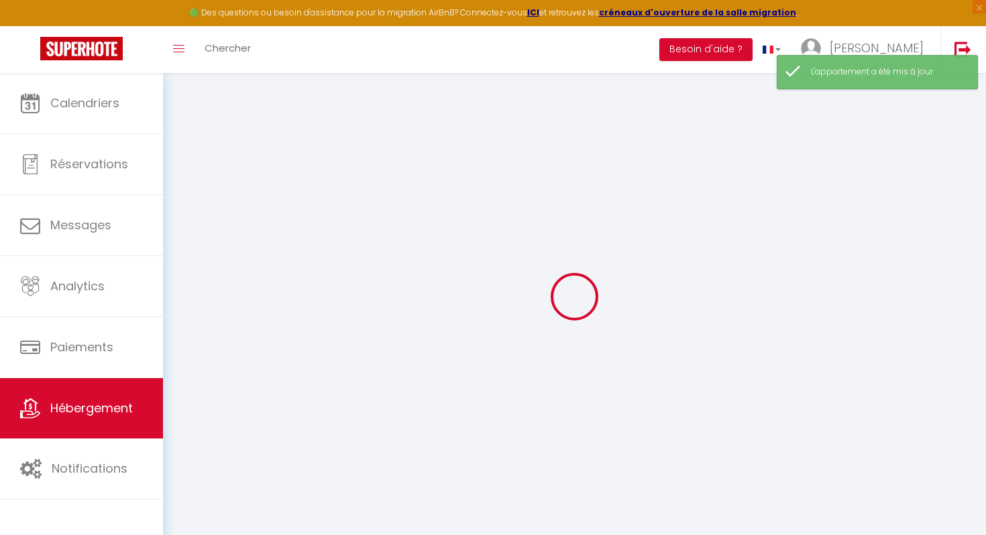
select select
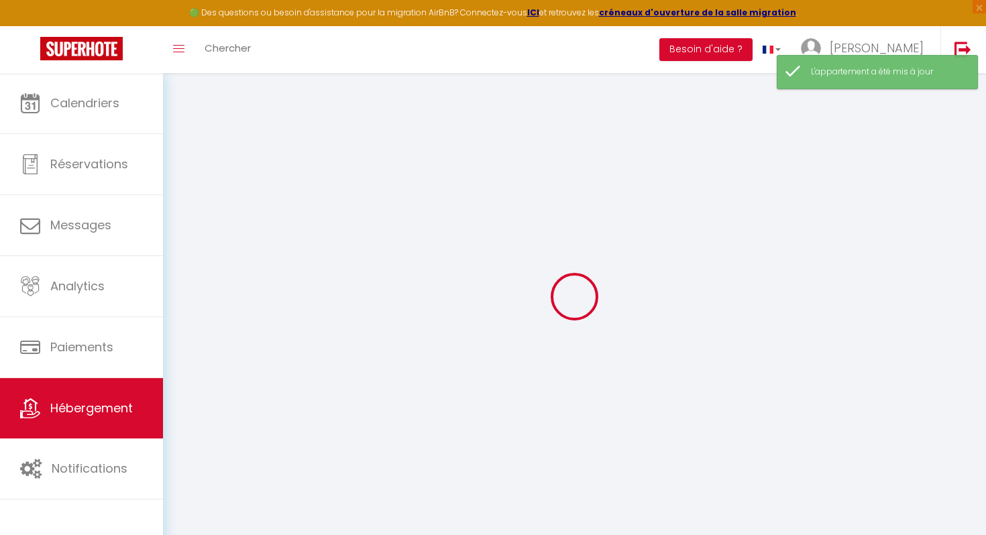
select select
checkbox input "false"
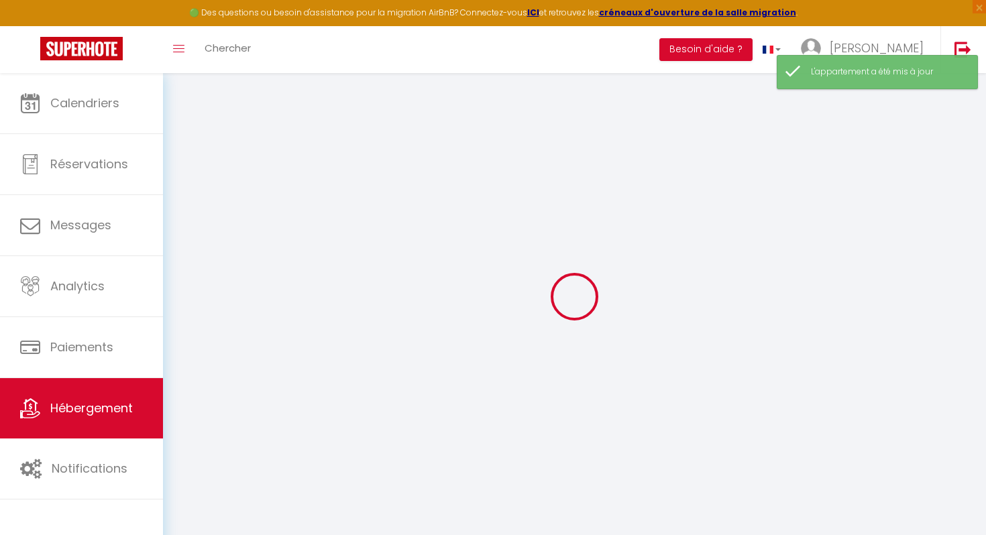
select select
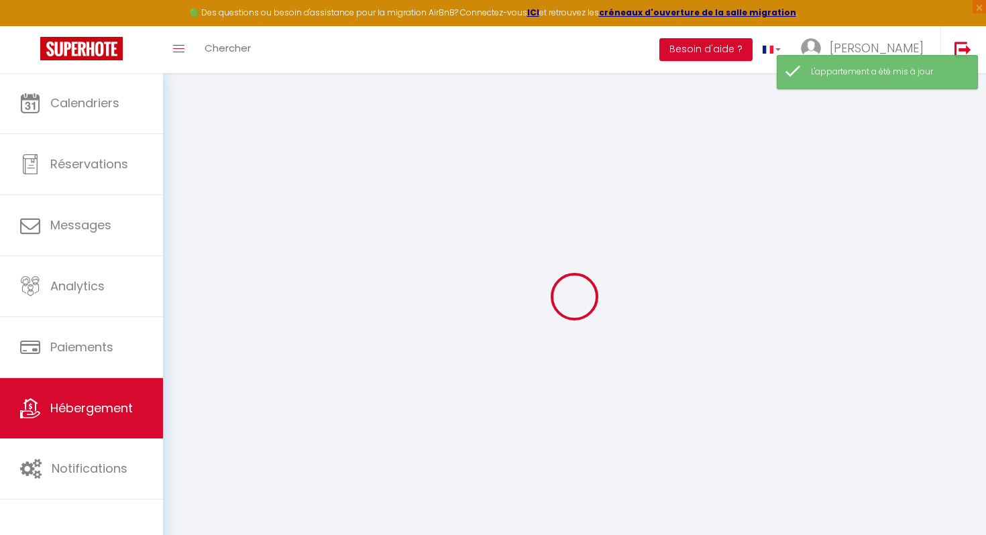
select select
checkbox input "false"
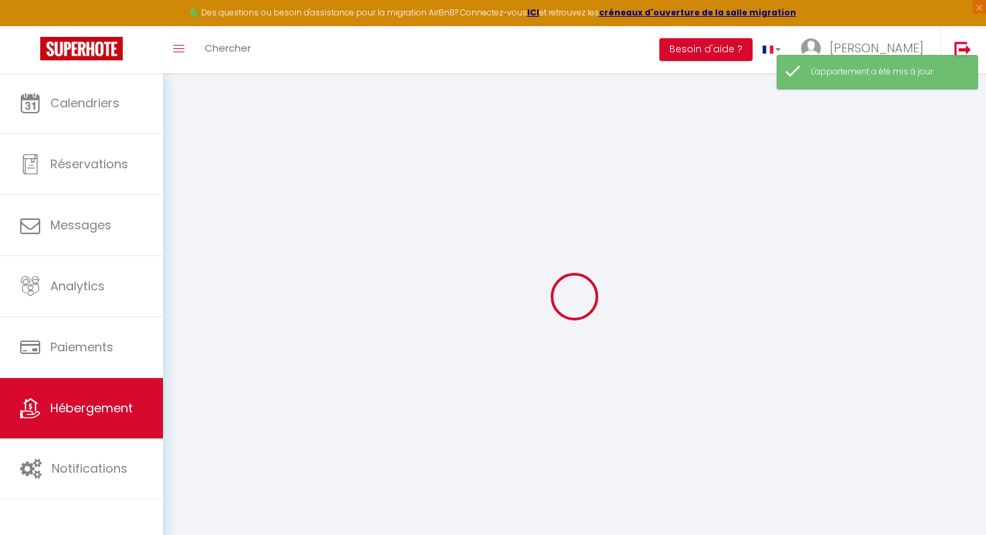
checkbox input "false"
select select
type input "Suite Olonna • Spa & Terrasse à 7 min des plages"
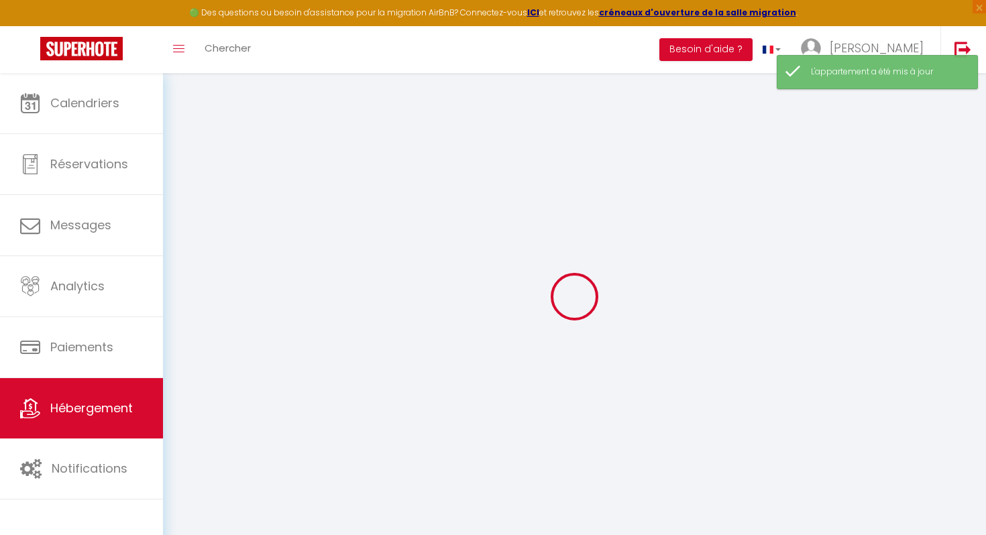
select select "6"
select select "2"
type input "143"
select select
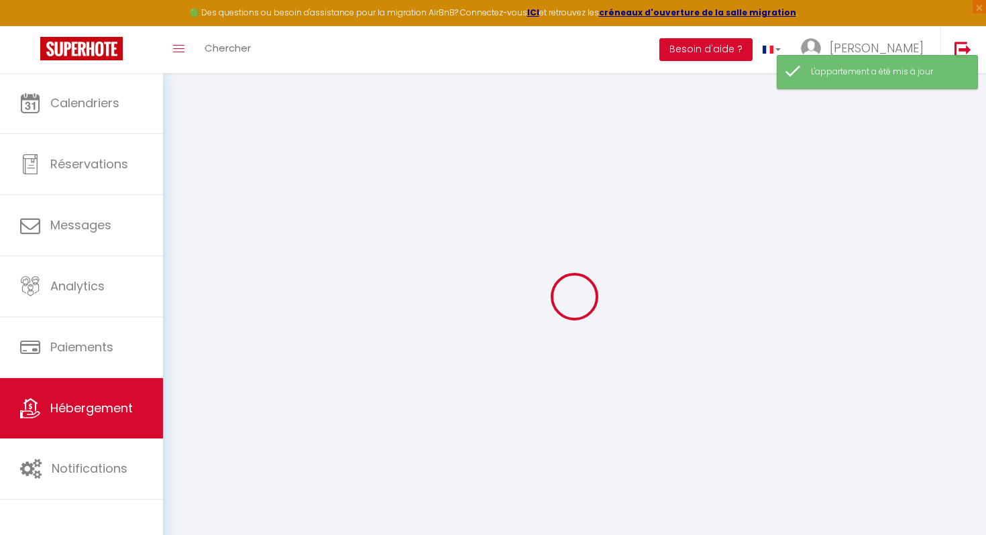
select select
type input "[STREET_ADDRESS][PERSON_NAME]"
type input "85340"
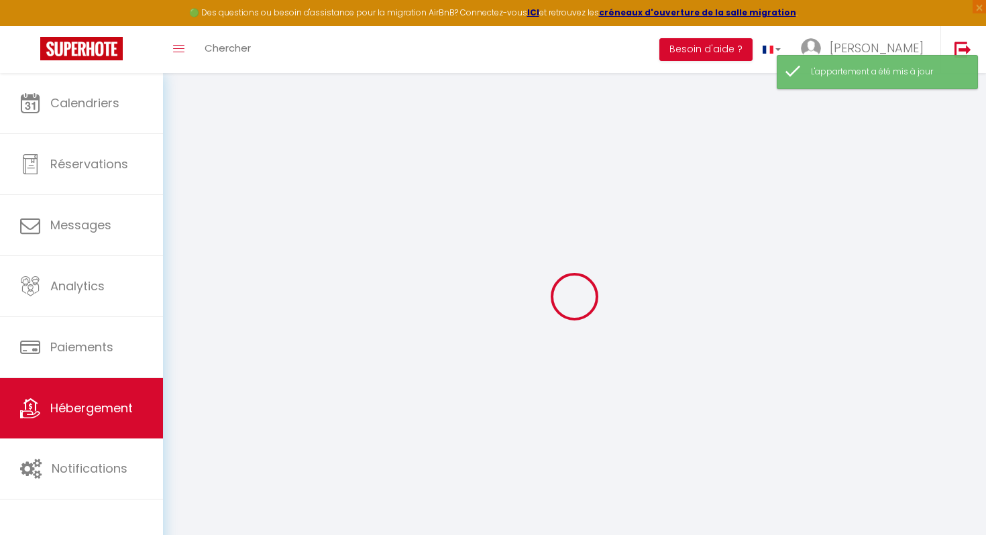
type input "Les Sables-d'Olonne"
type input "[EMAIL_ADDRESS][DOMAIN_NAME]"
select select
checkbox input "false"
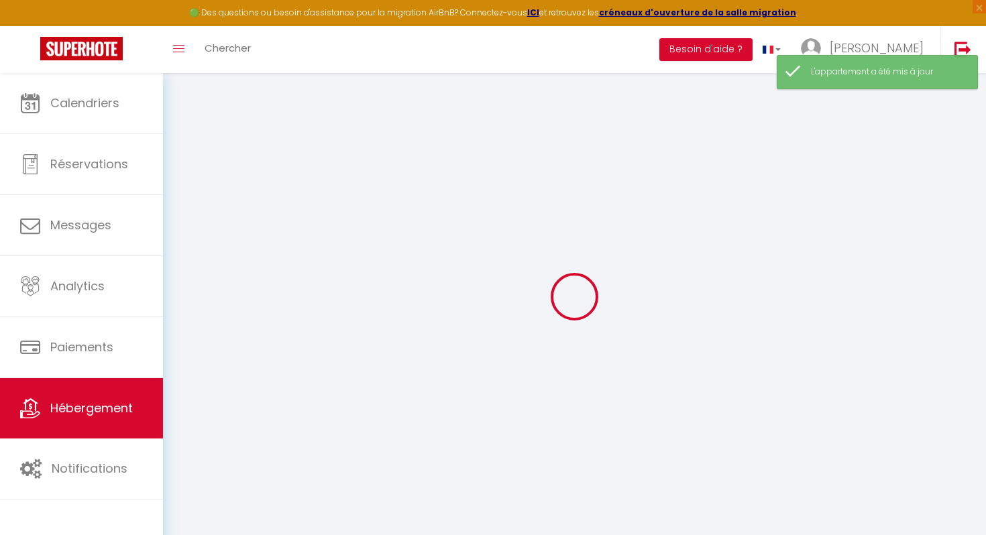
checkbox input "false"
select select
type input "0"
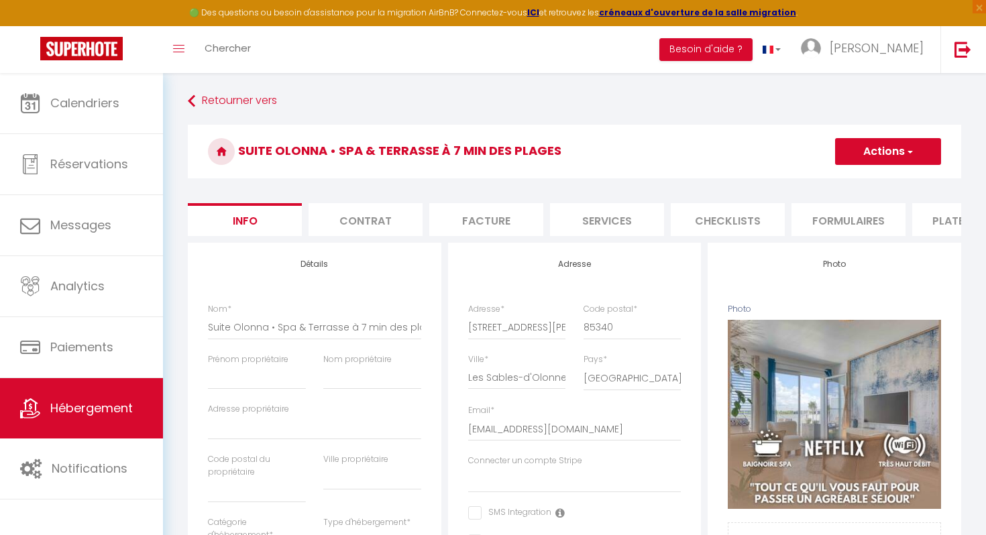
click at [367, 223] on li "Contrat" at bounding box center [365, 219] width 114 height 33
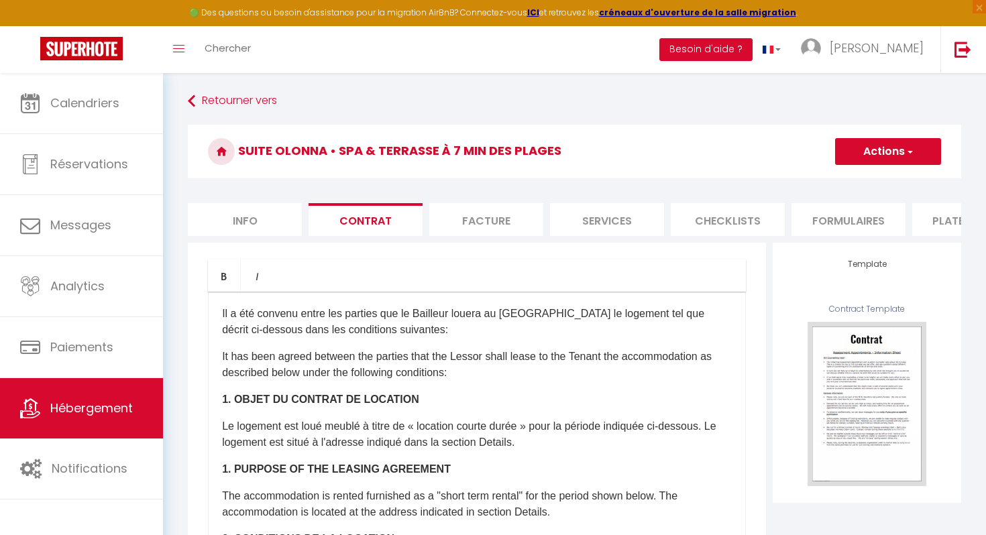
click at [487, 215] on li "Facture" at bounding box center [486, 219] width 114 height 33
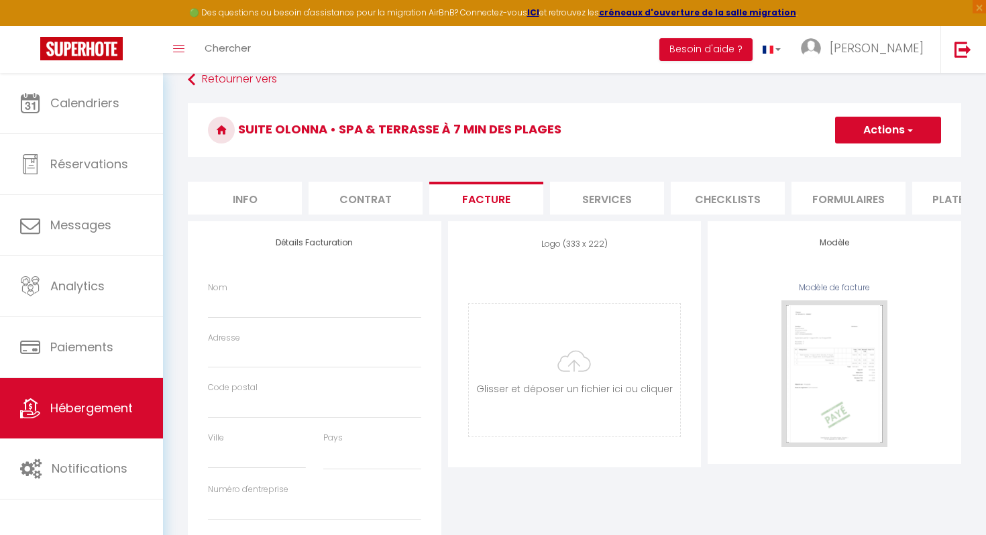
scroll to position [20, 0]
click at [598, 198] on li "Services" at bounding box center [607, 199] width 114 height 33
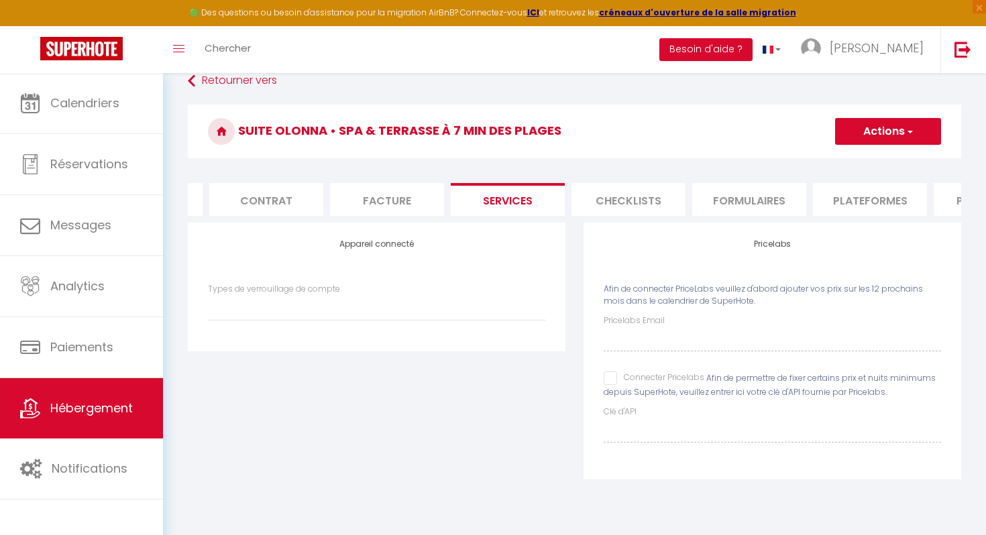
scroll to position [0, 101]
click at [635, 200] on li "Checklists" at bounding box center [626, 199] width 114 height 33
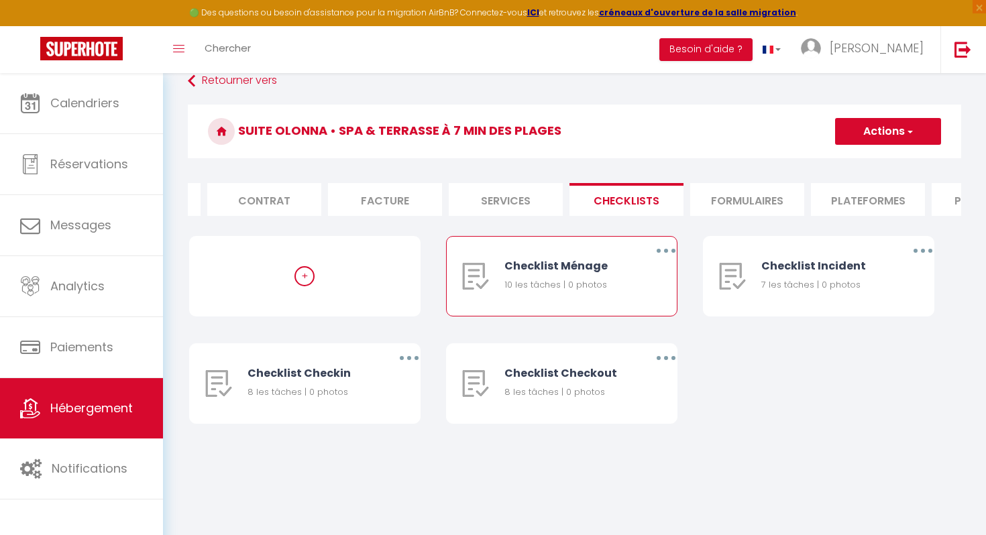
click at [613, 268] on div "Checklist Ménage" at bounding box center [566, 265] width 125 height 17
click at [614, 266] on div "Checklist Ménage" at bounding box center [566, 265] width 125 height 17
click at [658, 250] on button "button" at bounding box center [666, 250] width 38 height 21
click at [622, 276] on link "Editer" at bounding box center [630, 281] width 99 height 23
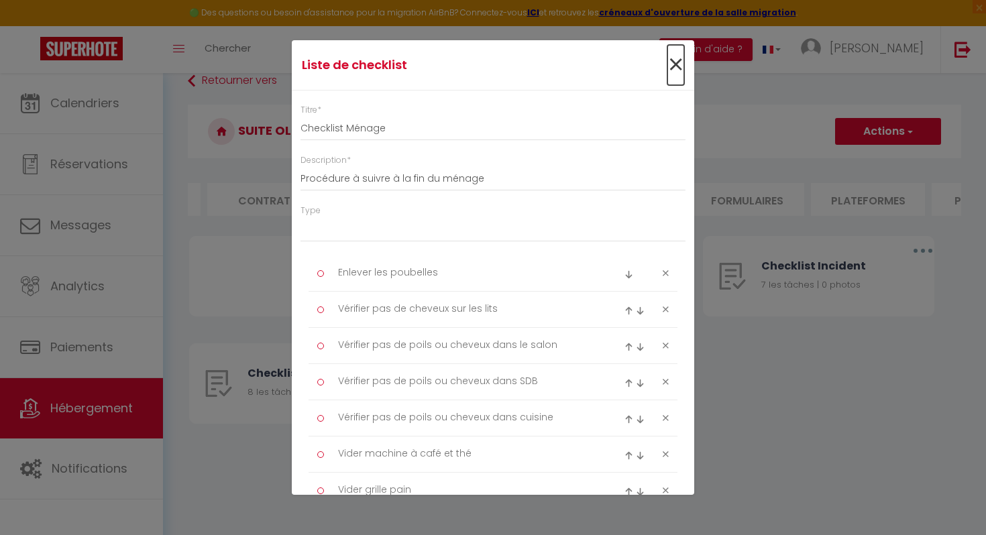
click at [674, 64] on span "×" at bounding box center [675, 65] width 17 height 40
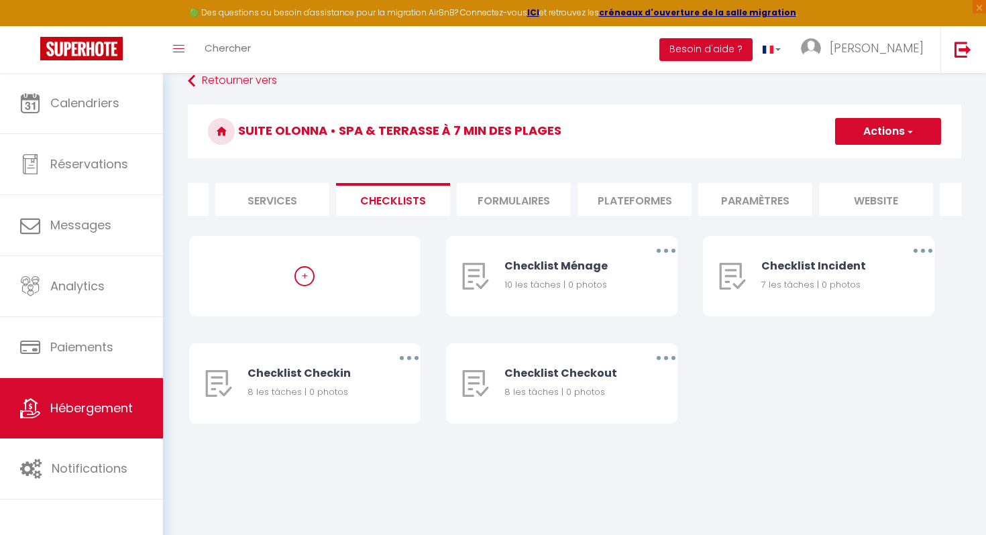
scroll to position [0, 337]
click at [525, 201] on li "Formulaires" at bounding box center [512, 199] width 114 height 33
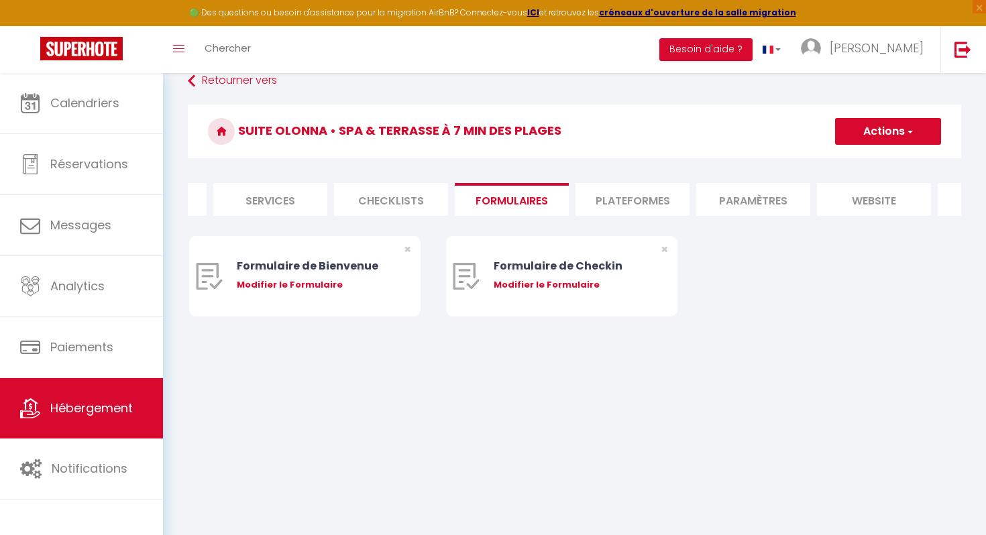
click at [607, 197] on li "Plateformes" at bounding box center [632, 199] width 114 height 33
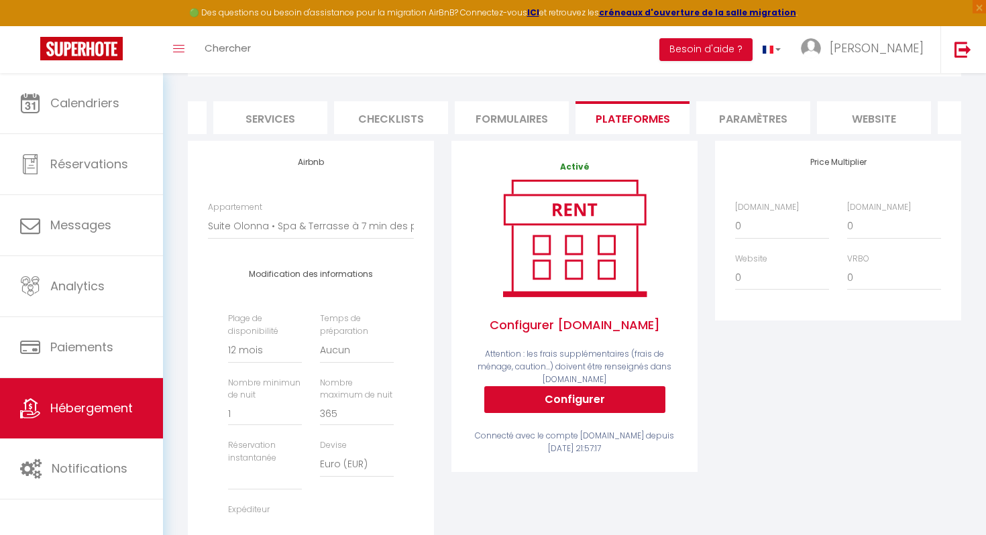
scroll to position [104, 0]
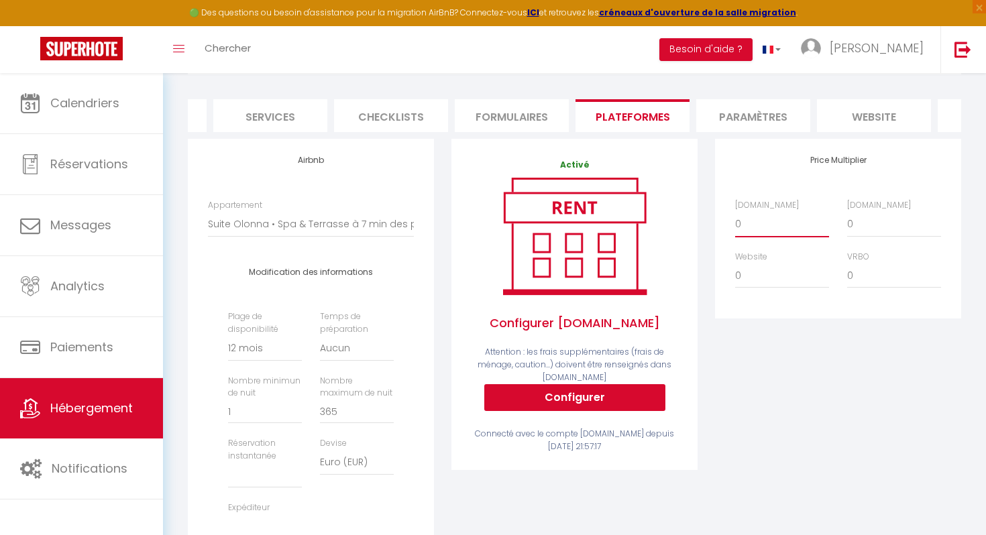
click at [750, 223] on select "0 + 1 % + 2 % + 3 % + 4 % + 5 % + 6 % + 7 % + 8 % + 9 %" at bounding box center [782, 223] width 94 height 25
click at [735, 211] on select "0 + 1 % + 2 % + 3 % + 4 % + 5 % + 6 % + 7 % + 8 % + 9 %" at bounding box center [782, 223] width 94 height 25
click at [866, 221] on select "0 + 1 % + 2 % + 3 % + 4 % + 5 % + 6 % + 7 % + 8 % + 9 %" at bounding box center [894, 223] width 94 height 25
click at [847, 211] on select "0 + 1 % + 2 % + 3 % + 4 % + 5 % + 6 % + 7 % + 8 % + 9 %" at bounding box center [894, 223] width 94 height 25
click at [857, 116] on li "website" at bounding box center [874, 115] width 114 height 33
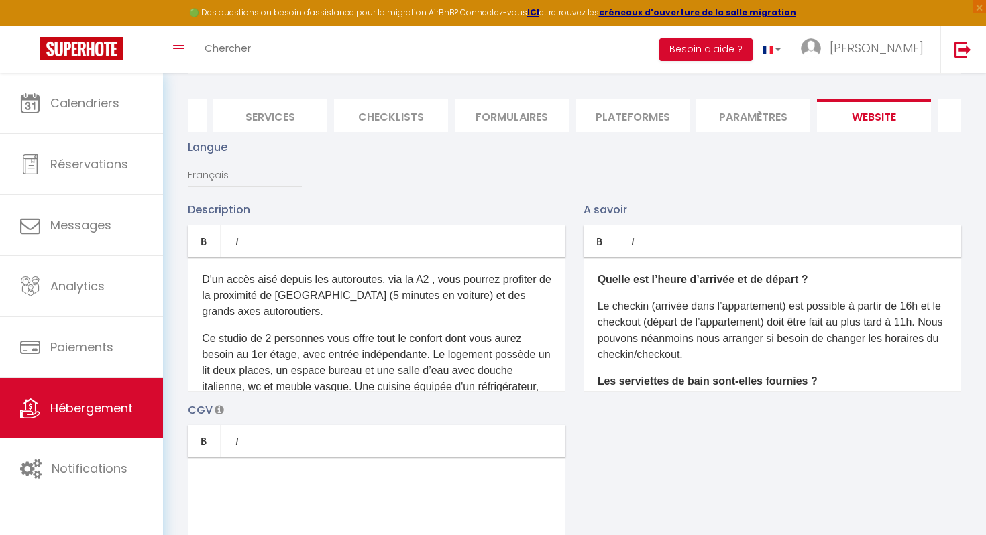
click at [638, 120] on li "Plateformes" at bounding box center [632, 115] width 114 height 33
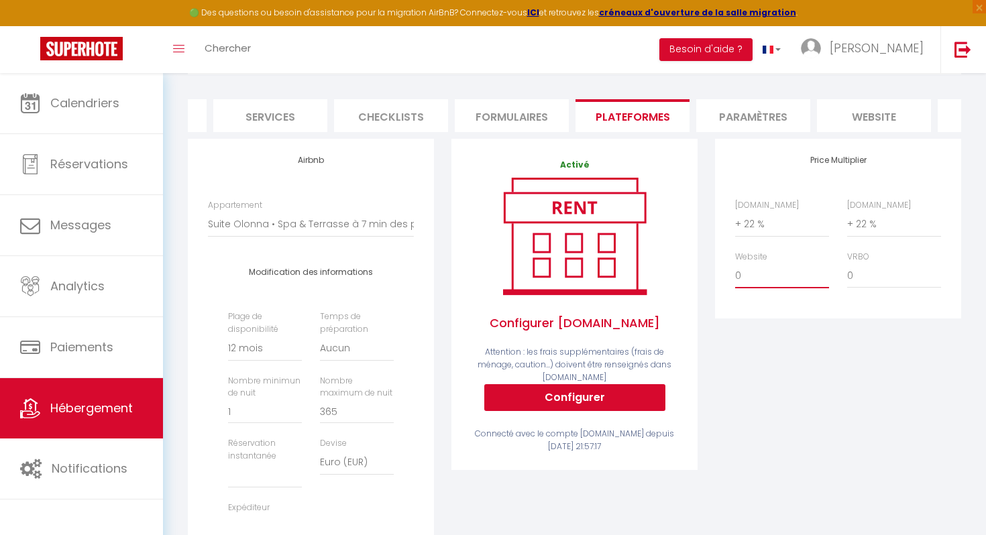
click at [758, 276] on select "0 + 1 % + 2 % + 3 % + 4 % + 5 % + 6 % + 7 % + 8 % + 9 %" at bounding box center [782, 275] width 94 height 25
click at [735, 263] on select "0 + 1 % + 2 % + 3 % + 4 % + 5 % + 6 % + 7 % + 8 % + 9 %" at bounding box center [782, 275] width 94 height 25
click at [852, 334] on div "Price Multiplier [DOMAIN_NAME] 0 + 1 % + 2 % + 3 % + 4 % + 5 % + 6 % + 7 %" at bounding box center [838, 380] width 264 height 483
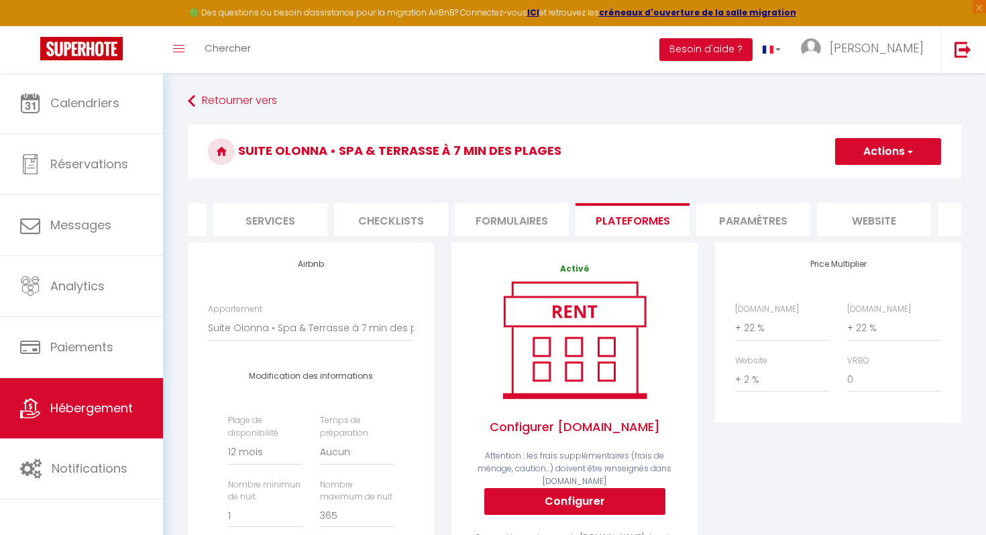
click at [868, 155] on button "Actions" at bounding box center [888, 151] width 106 height 27
click at [866, 182] on link "Enregistrer" at bounding box center [887, 180] width 106 height 17
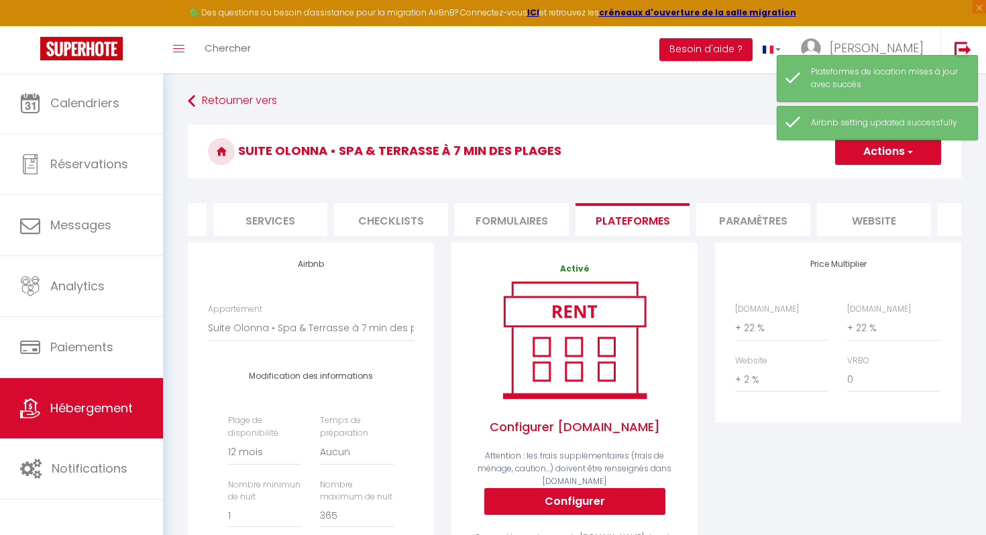
drag, startPoint x: 869, startPoint y: 359, endPoint x: 842, endPoint y: 360, distance: 27.5
click at [842, 360] on div "VRBO 0 + 1 % + 2 % + 3 % + 4 % + 5 % + 6 % + 7 % + 8 %" at bounding box center [894, 374] width 112 height 38
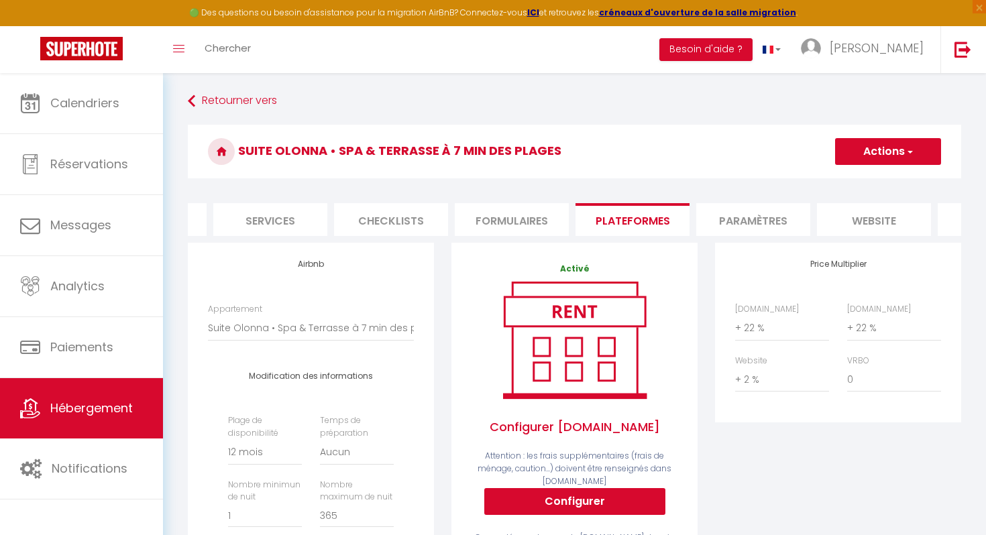
click at [842, 404] on div "[DOMAIN_NAME] 0 + 1 % + 2 % + 3 % + 4 % + 5 % + 6 % + 7 % + 8 %" at bounding box center [837, 354] width 223 height 103
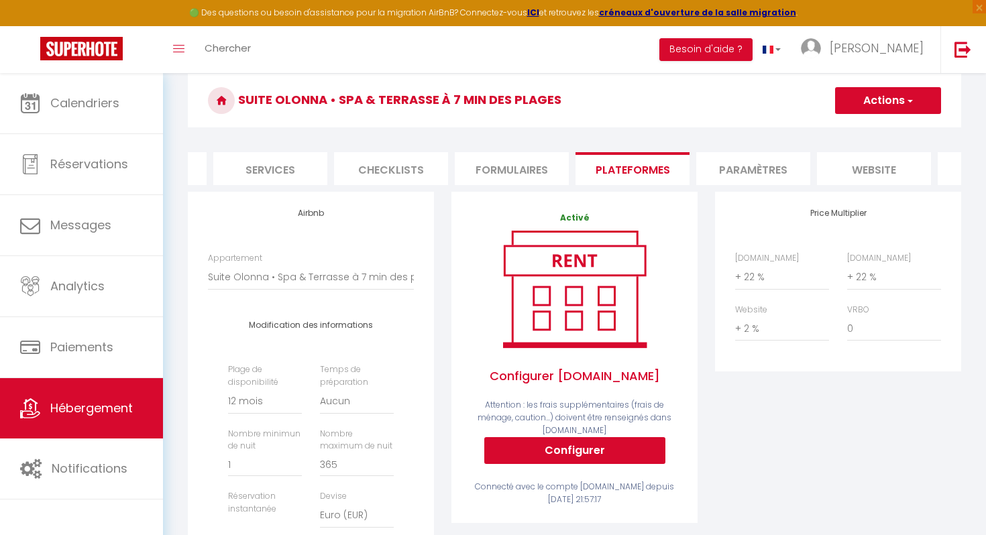
scroll to position [18, 0]
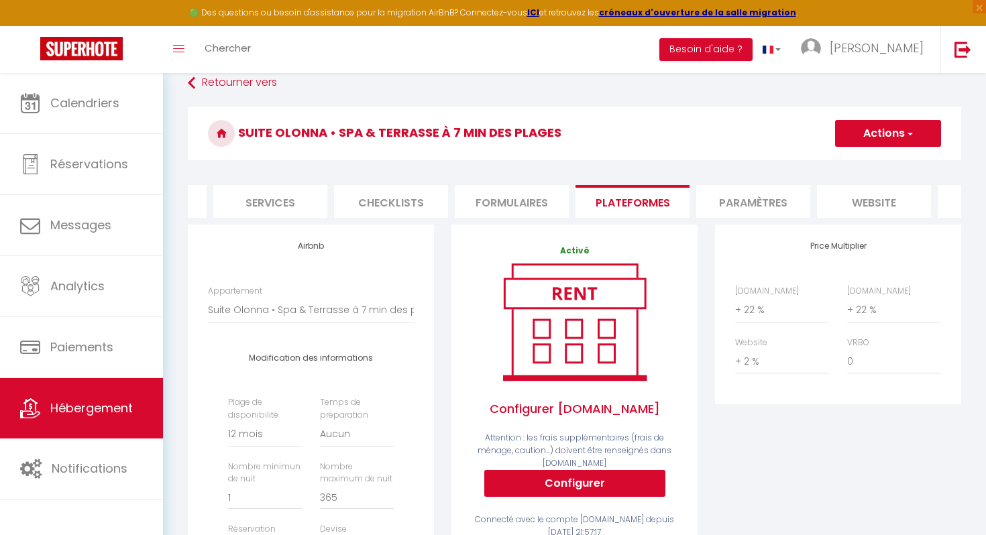
click at [731, 205] on li "Paramètres" at bounding box center [753, 201] width 114 height 33
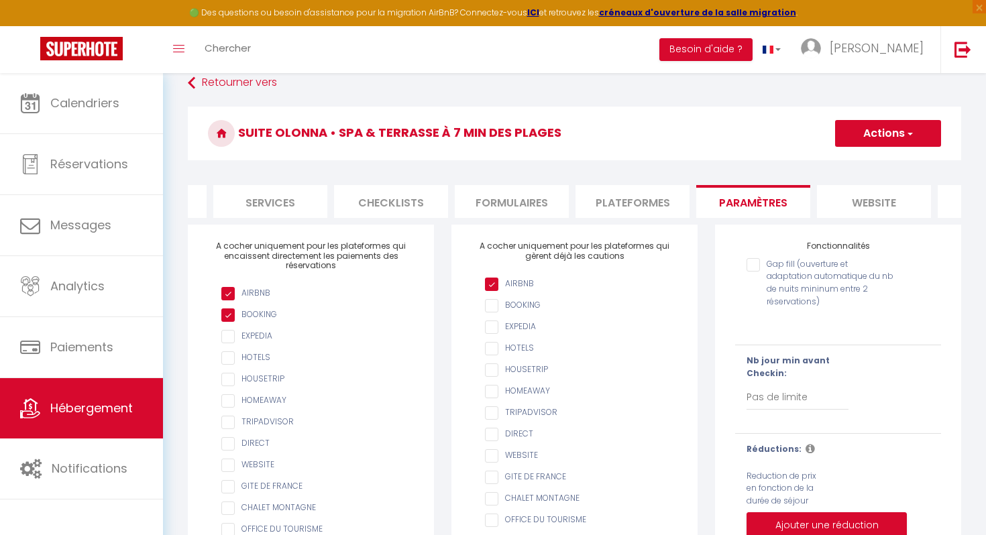
click at [660, 201] on li "Plateformes" at bounding box center [632, 201] width 114 height 33
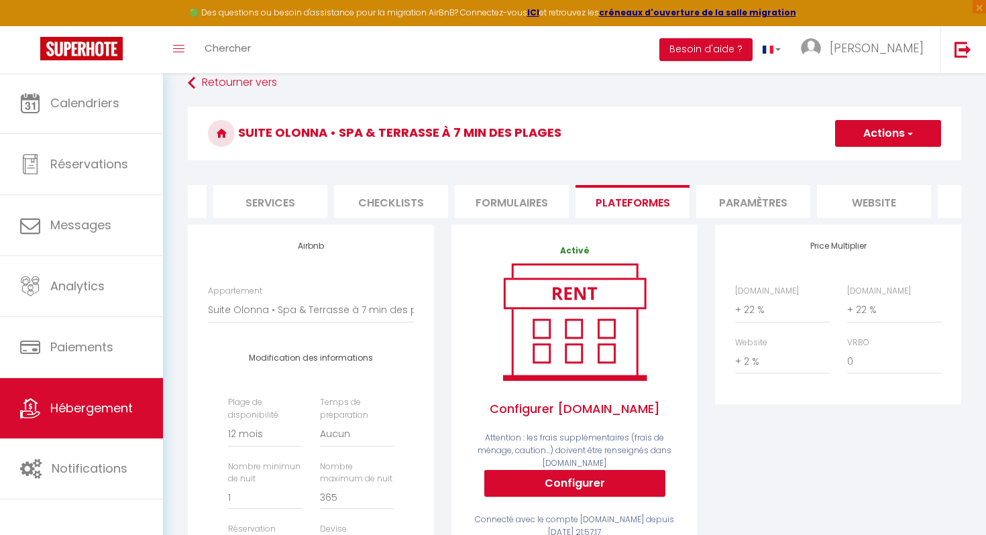
click at [746, 199] on li "Paramètres" at bounding box center [753, 201] width 114 height 33
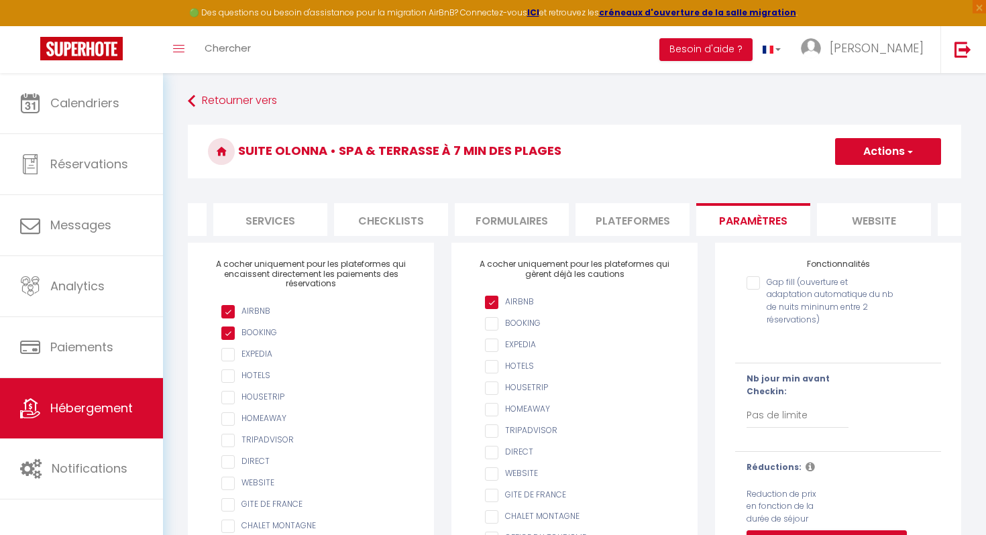
click at [850, 210] on li "website" at bounding box center [874, 219] width 114 height 33
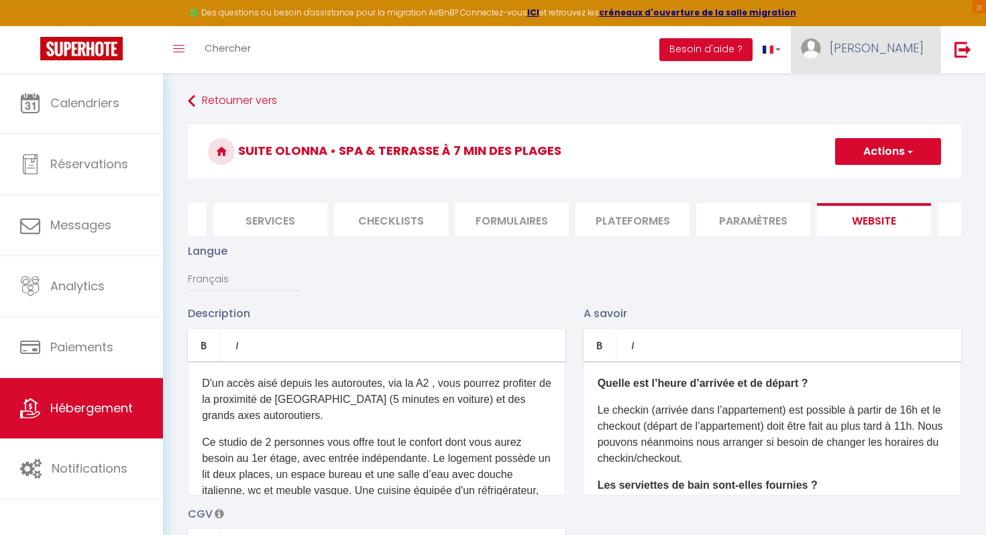
click at [917, 40] on span "[PERSON_NAME]" at bounding box center [876, 48] width 94 height 17
click at [880, 94] on link "Paramètres" at bounding box center [886, 93] width 99 height 23
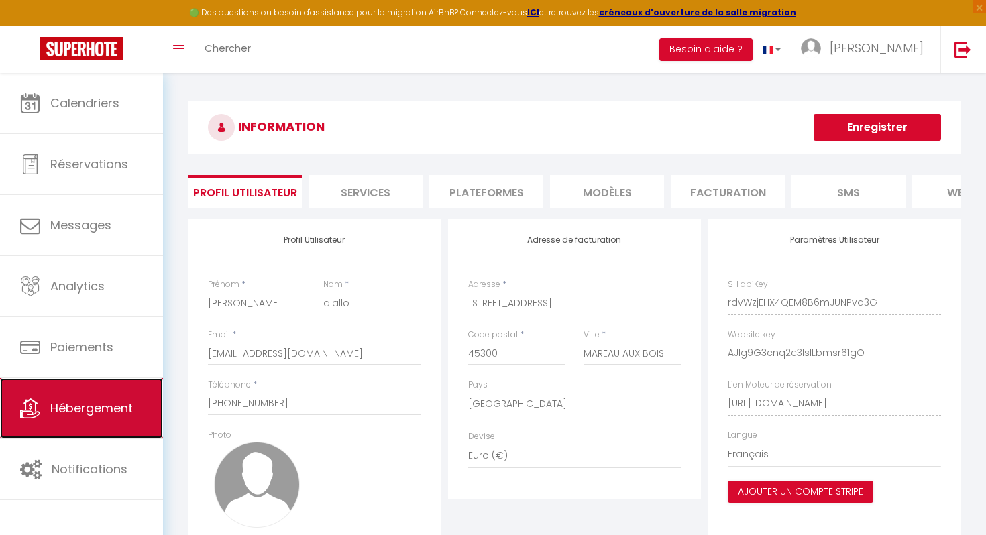
click at [76, 407] on span "Hébergement" at bounding box center [91, 408] width 82 height 17
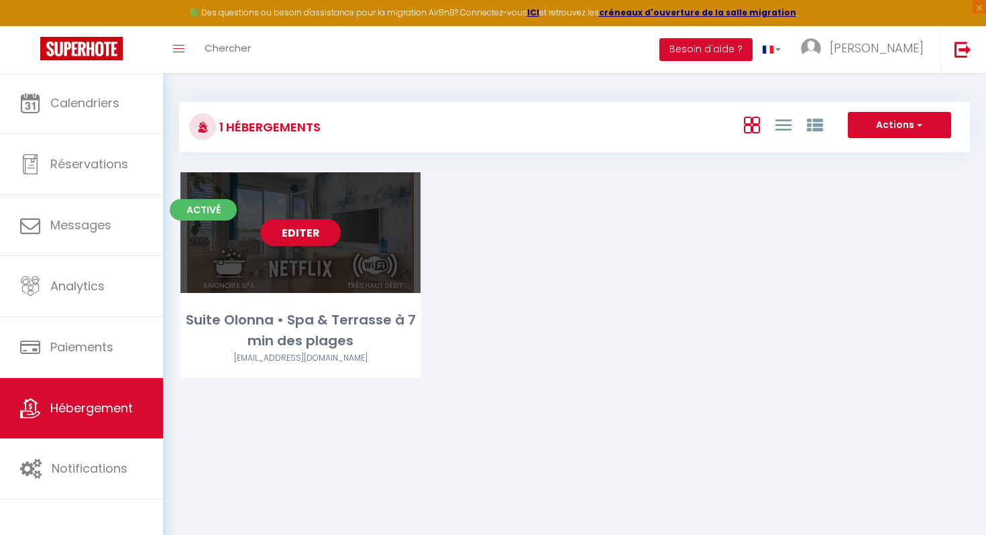
click at [329, 290] on div "Editer" at bounding box center [300, 232] width 240 height 121
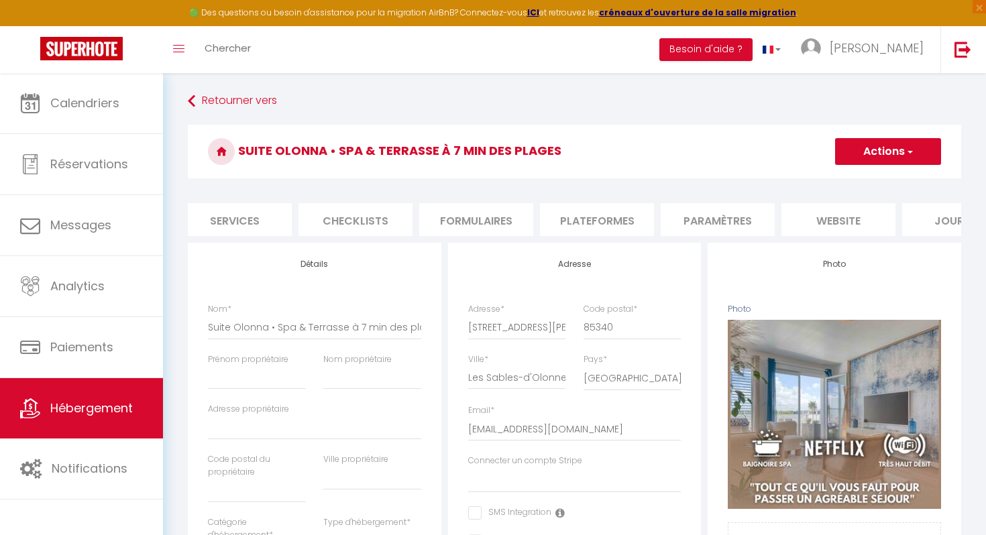
scroll to position [0, 434]
click at [912, 213] on li "Journal" at bounding box center [897, 219] width 114 height 33
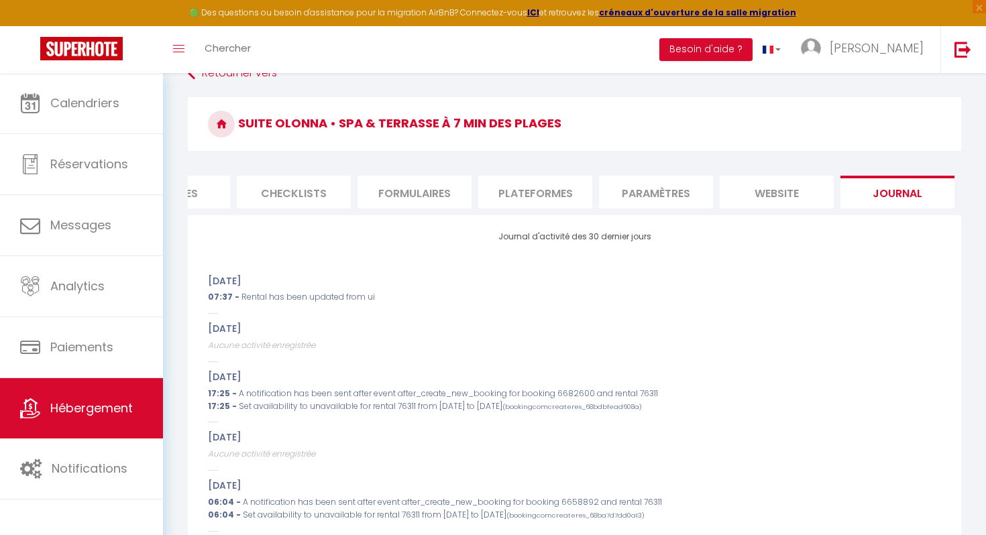
scroll to position [33, 0]
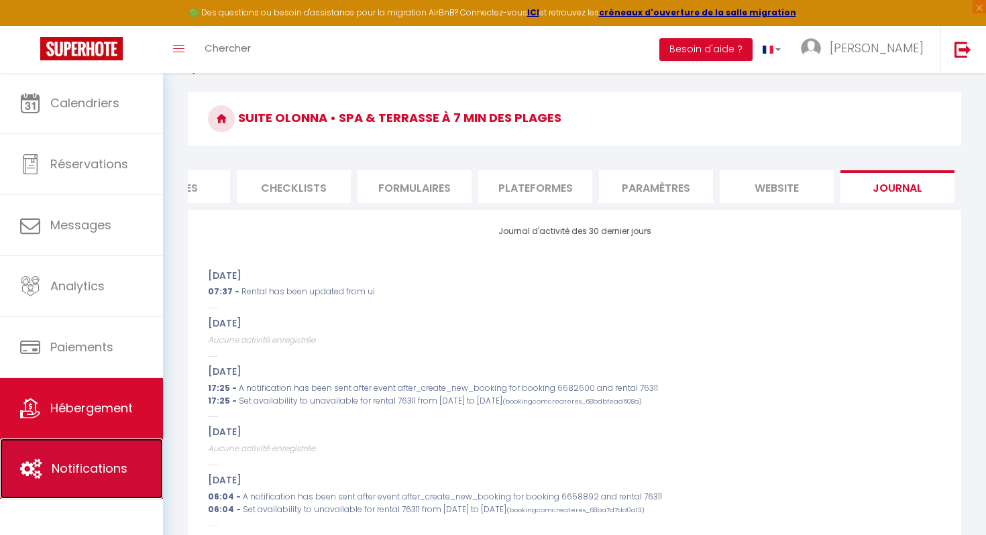
click at [97, 456] on link "Notifications" at bounding box center [81, 469] width 163 height 60
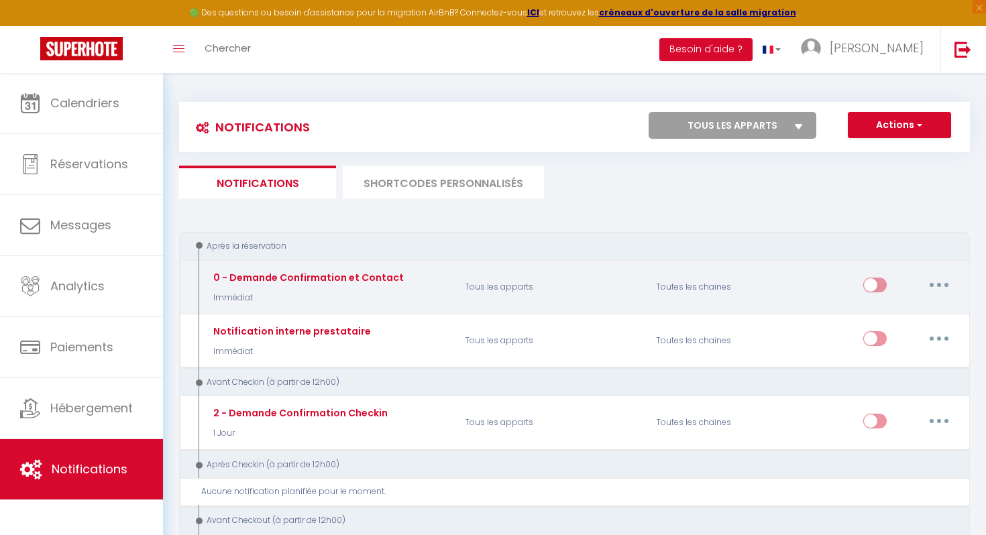
click at [937, 285] on icon "button" at bounding box center [939, 285] width 4 height 4
click at [888, 312] on link "Editer" at bounding box center [903, 315] width 99 height 23
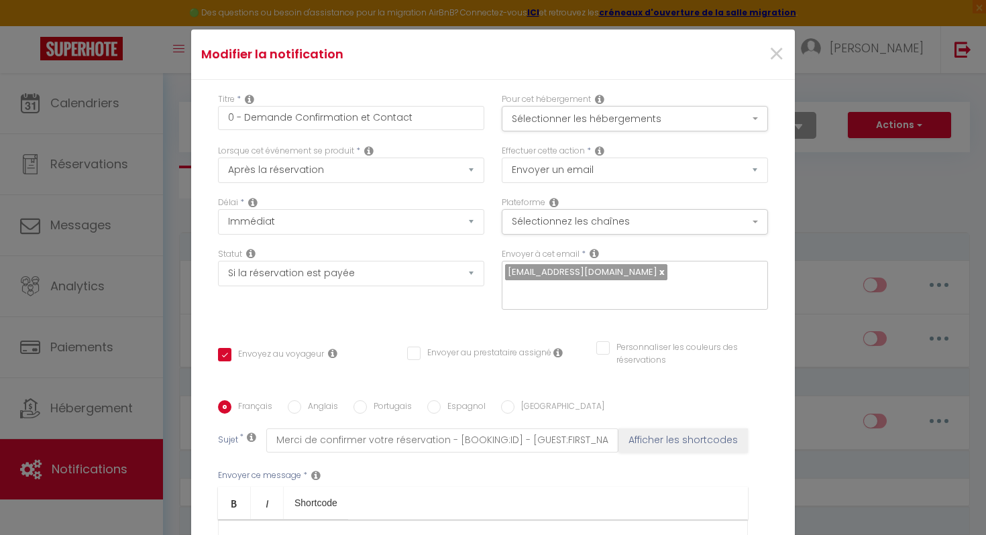
click at [291, 400] on input "Anglais" at bounding box center [294, 406] width 13 height 13
click at [362, 400] on input "Portugais" at bounding box center [359, 406] width 13 height 13
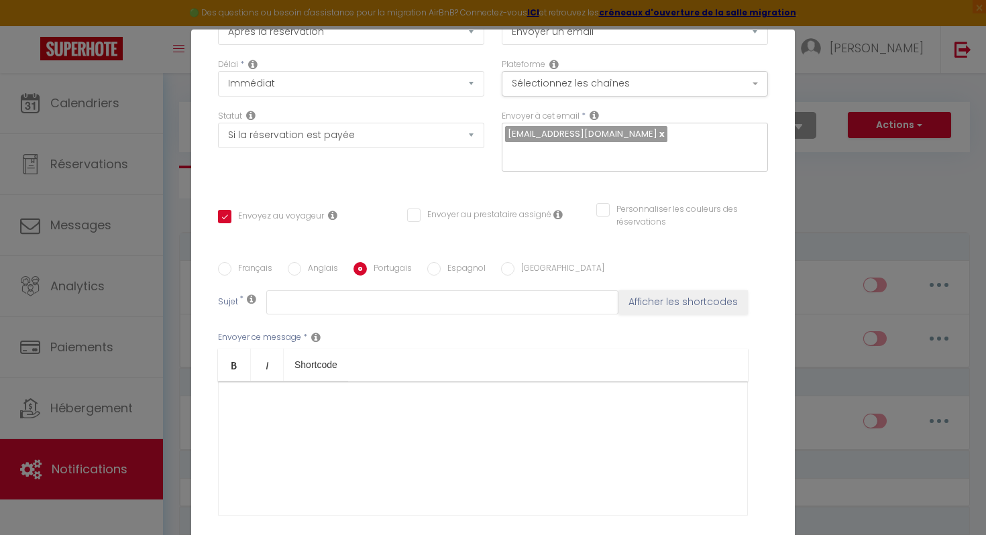
scroll to position [172, 0]
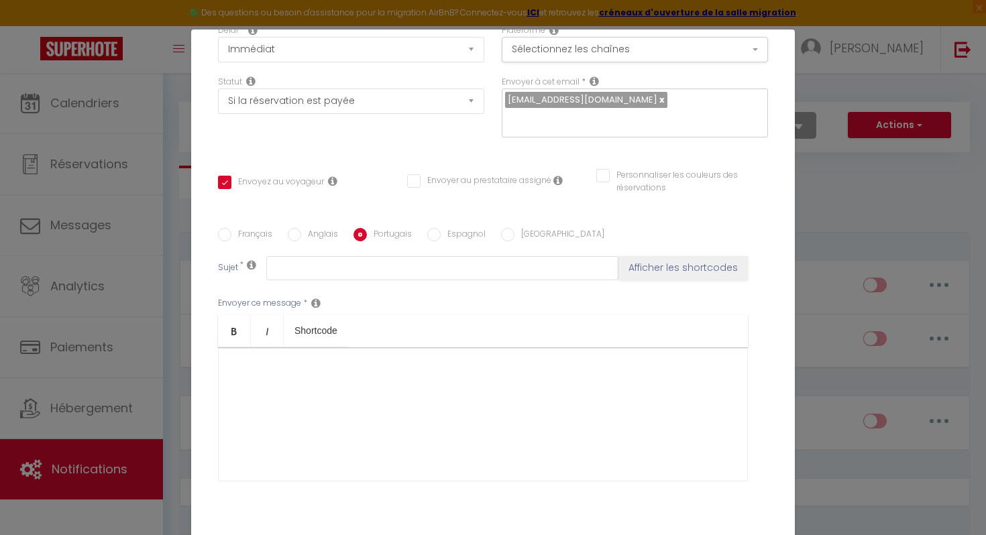
click at [221, 228] on input "Français" at bounding box center [224, 234] width 13 height 13
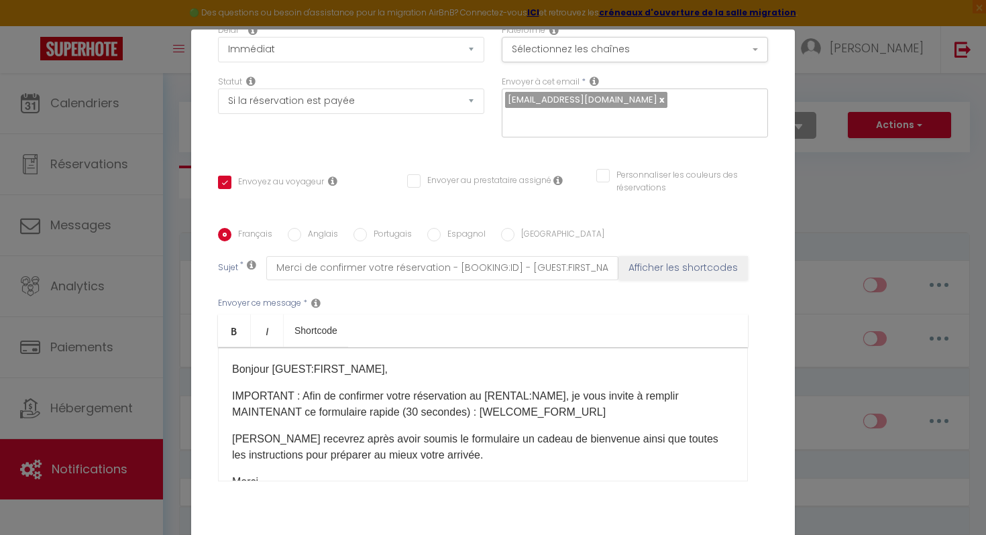
scroll to position [0, 0]
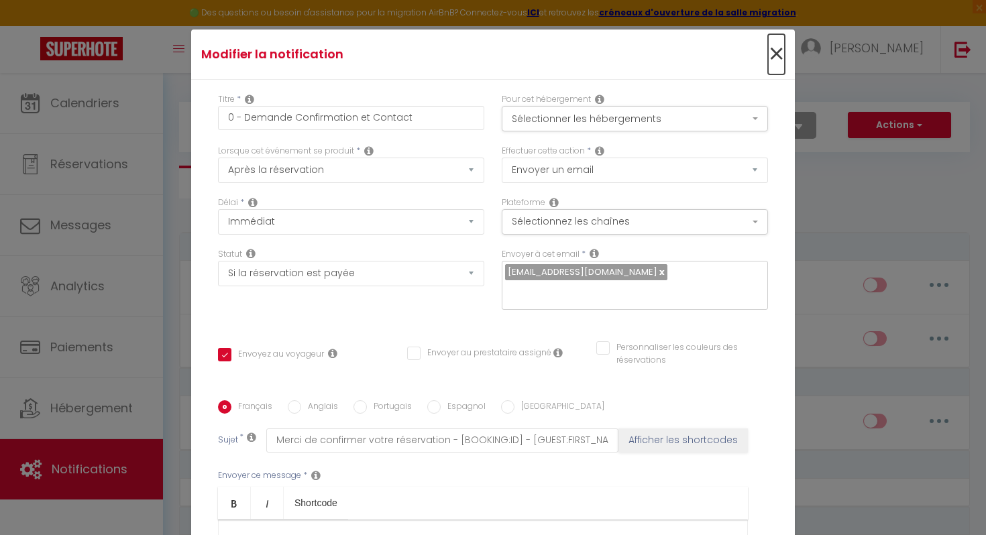
click at [780, 48] on span "×" at bounding box center [776, 54] width 17 height 40
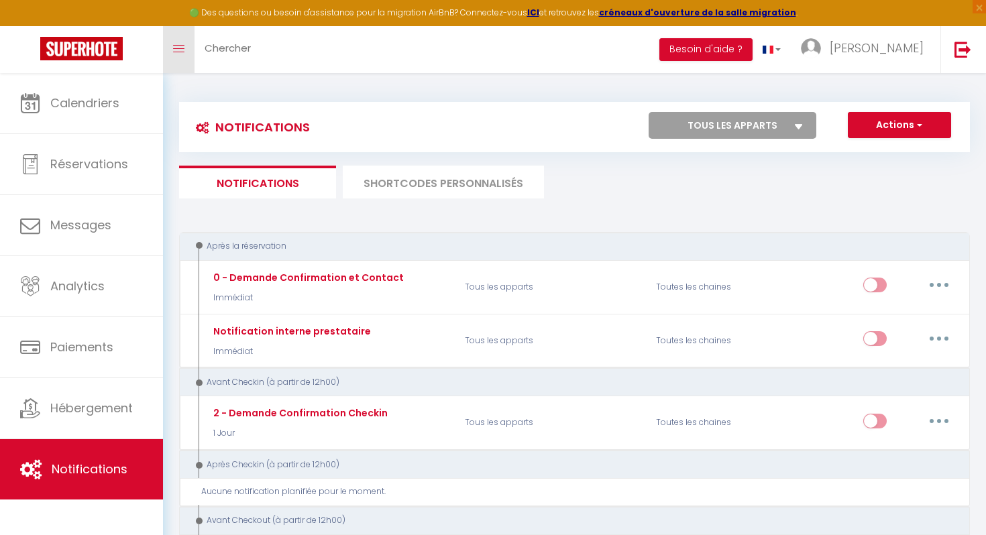
click at [180, 57] on link "Toggle menubar" at bounding box center [179, 49] width 32 height 47
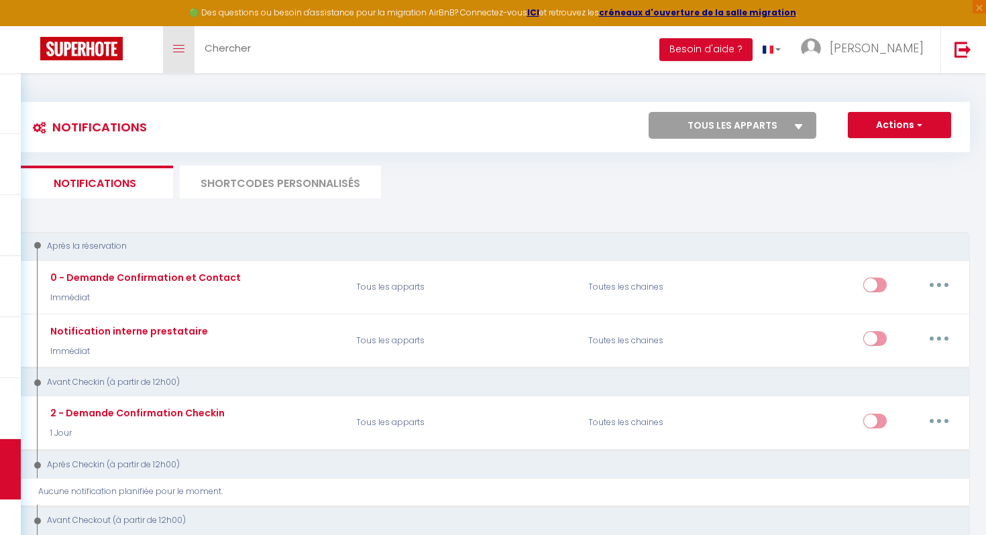
click at [180, 57] on link "Toggle menubar" at bounding box center [179, 49] width 32 height 47
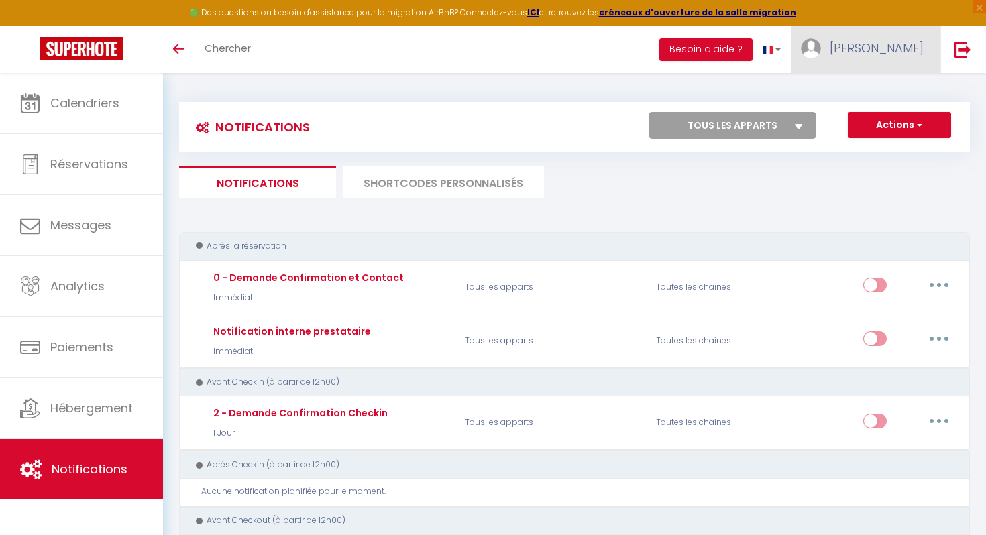
click at [908, 52] on span "[PERSON_NAME]" at bounding box center [876, 48] width 94 height 17
click at [876, 113] on link "Équipe" at bounding box center [886, 117] width 99 height 23
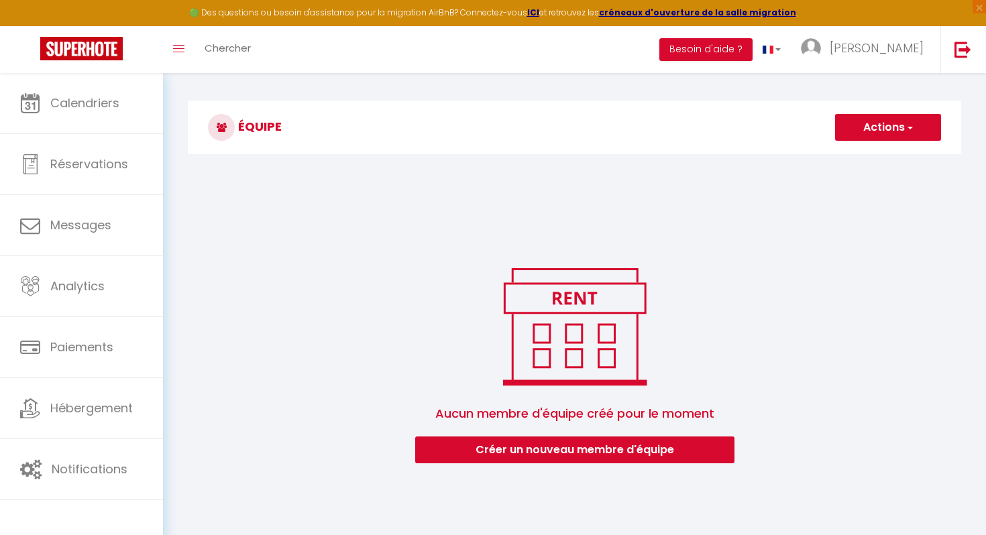
click at [871, 126] on button "Actions" at bounding box center [888, 127] width 106 height 27
click at [856, 154] on link "Ajouter un nouvel utilisateur" at bounding box center [861, 156] width 158 height 17
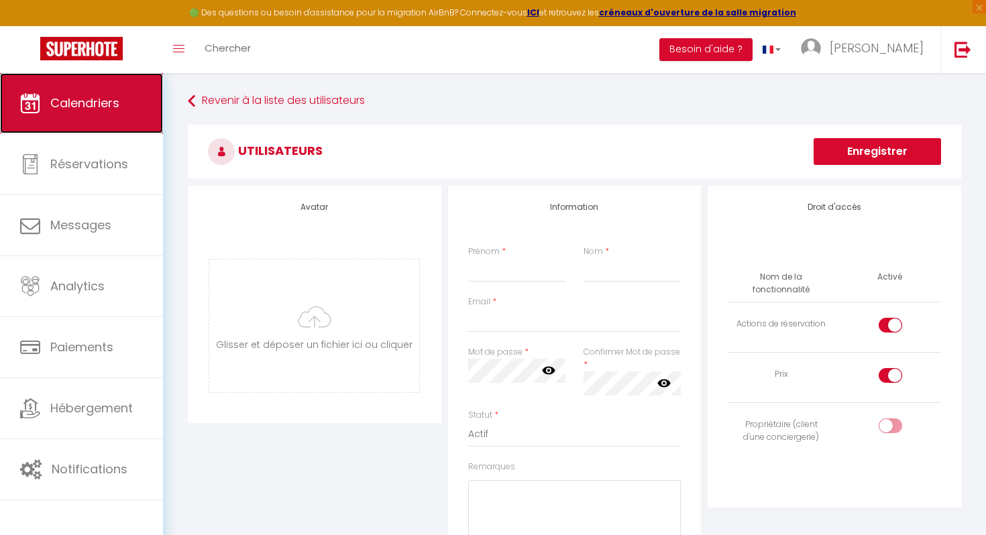
click at [86, 116] on link "Calendriers" at bounding box center [81, 103] width 163 height 60
